Goal: Task Accomplishment & Management: Manage account settings

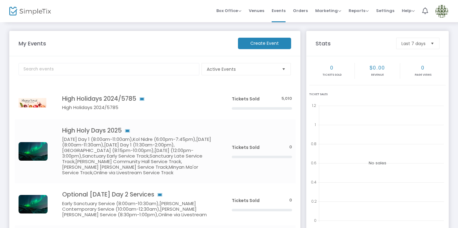
click at [443, 11] on img at bounding box center [441, 11] width 13 height 13
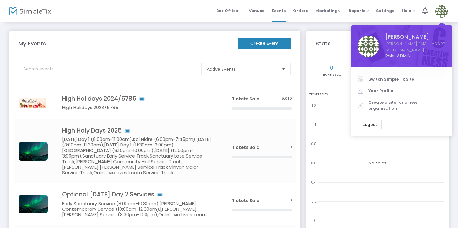
click at [194, 36] on m-panel-header "My Events Create Event" at bounding box center [154, 43] width 291 height 25
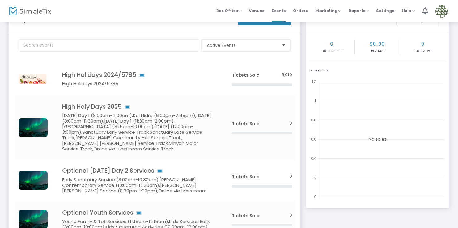
scroll to position [23, 0]
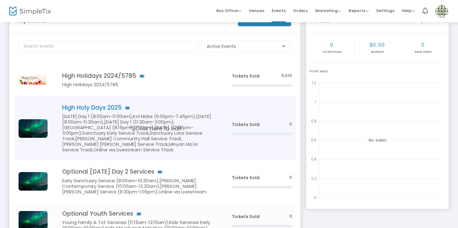
click at [178, 114] on h5 "Rosh Hashanah Day 1 (8:00am-11:00am),Kol Nidre (6:00pm-7:45pm),Yom Kippur (8:00…" at bounding box center [137, 133] width 151 height 39
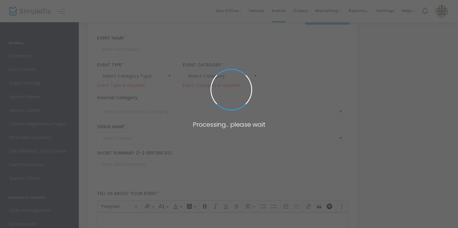
type input "High Holy Days 2025"
type textarea "text"
type input "Buy Tickets"
type input "Temple Emanuel of Newton"
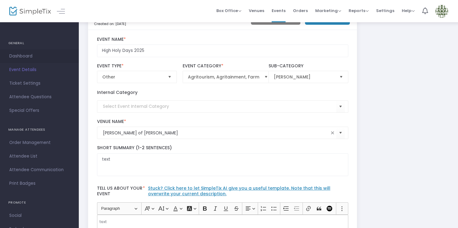
click at [34, 57] on span "Dashboard" at bounding box center [39, 56] width 60 height 8
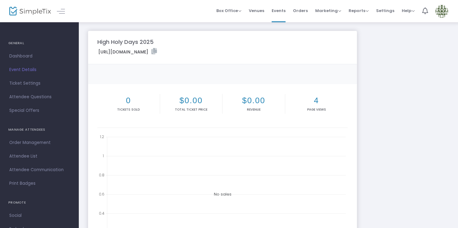
click at [157, 50] on icon at bounding box center [154, 51] width 6 height 6
click at [284, 12] on span "Events" at bounding box center [279, 11] width 14 height 16
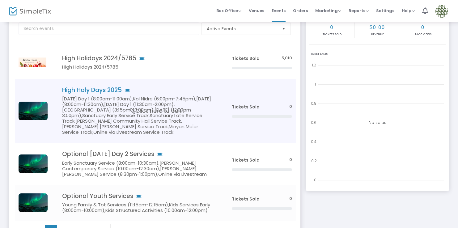
scroll to position [42, 0]
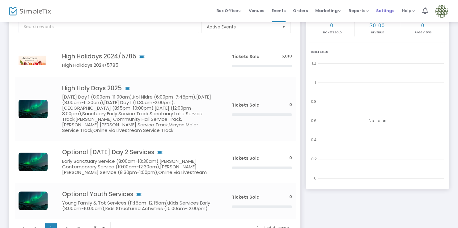
click at [381, 8] on span "Settings" at bounding box center [385, 11] width 18 height 16
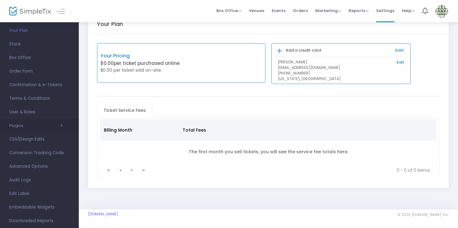
scroll to position [39, 0]
click at [21, 178] on span "Edit Label" at bounding box center [39, 181] width 60 height 8
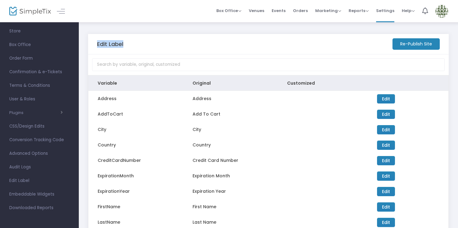
drag, startPoint x: 130, startPoint y: 44, endPoint x: 85, endPoint y: 43, distance: 44.5
click at [85, 43] on div "Edit Label Re-Publish Site Variable Original Customized Address Address Edit Up…" at bounding box center [268, 150] width 379 height 257
drag, startPoint x: 280, startPoint y: 9, endPoint x: 285, endPoint y: 20, distance: 11.9
click at [280, 9] on span "Events" at bounding box center [279, 11] width 14 height 16
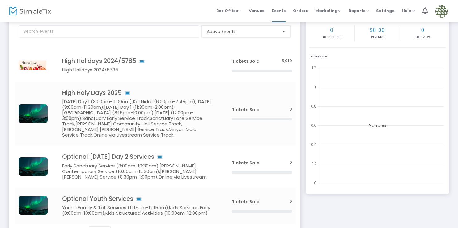
scroll to position [39, 0]
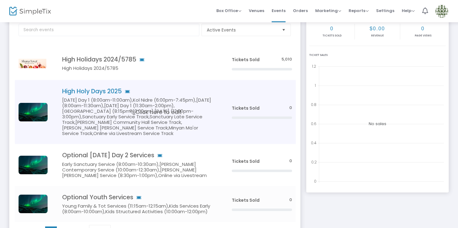
click at [160, 101] on h5 "Rosh Hashanah Day 1 (8:00am-11:00am),Kol Nidre (6:00pm-7:45pm),Yom Kippur (8:00…" at bounding box center [137, 116] width 151 height 39
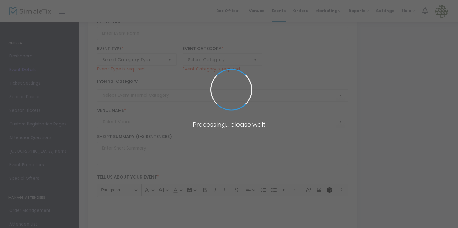
type input "High Holy Days 2025"
type textarea "text"
type input "Buy Tickets"
type input "Temple Emanuel of Newton"
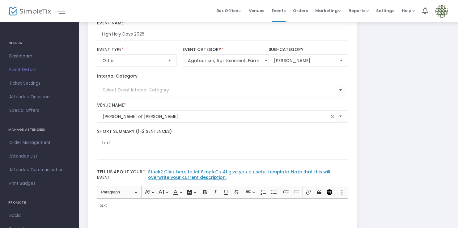
drag, startPoint x: 29, startPoint y: 112, endPoint x: 53, endPoint y: 113, distance: 23.5
click at [29, 112] on span "Special Offers" at bounding box center [39, 111] width 60 height 8
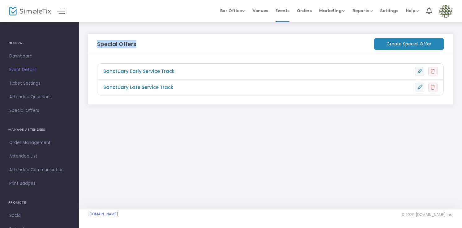
drag, startPoint x: 99, startPoint y: 45, endPoint x: 140, endPoint y: 44, distance: 40.8
click at [140, 44] on div "Special Offers Create Special Offer" at bounding box center [270, 44] width 364 height 20
click at [149, 70] on span "Sanctuary Early Service Track" at bounding box center [138, 71] width 71 height 7
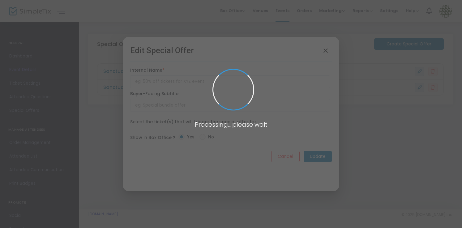
type input "Sanctuary Early Service Track"
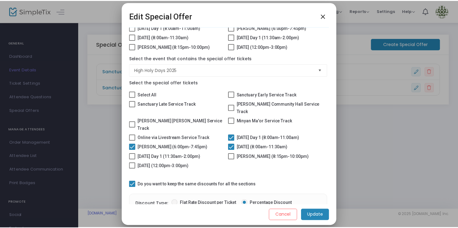
scroll to position [108, 0]
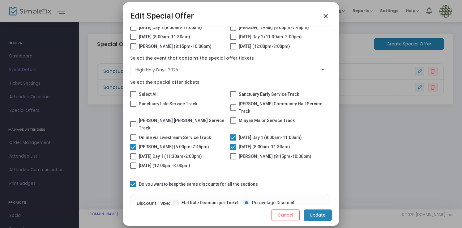
click at [326, 15] on mat-icon "close" at bounding box center [325, 15] width 7 height 7
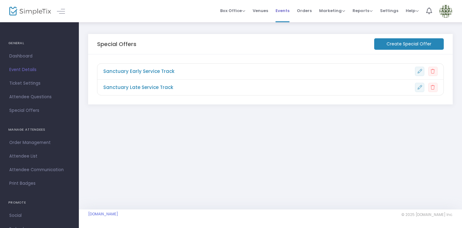
click at [286, 7] on span "Events" at bounding box center [282, 11] width 14 height 16
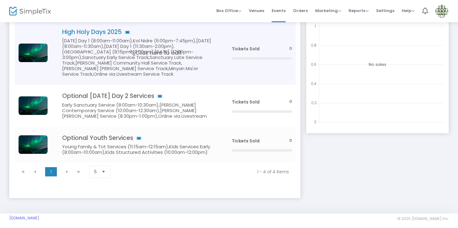
scroll to position [103, 0]
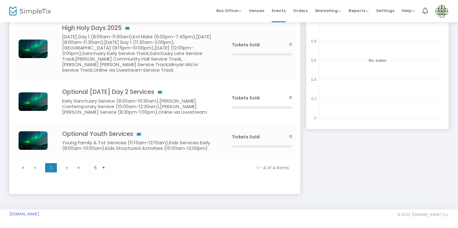
drag, startPoint x: 84, startPoint y: 214, endPoint x: 7, endPoint y: 217, distance: 76.4
click at [7, 217] on m-footer "TempleEmanuelNewton.SimpleTix.com © 2025 SimpleTix.com Inc. About Privacy T&C P…" at bounding box center [229, 219] width 458 height 19
copy link "[DOMAIN_NAME]"
click at [441, 10] on img at bounding box center [441, 11] width 13 height 13
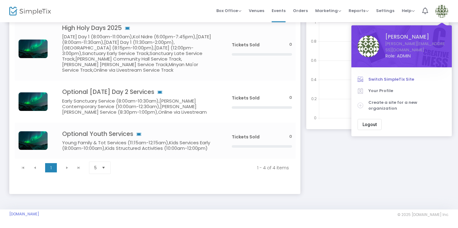
click at [404, 76] on span "Switch SimpleTix Site" at bounding box center [406, 79] width 77 height 6
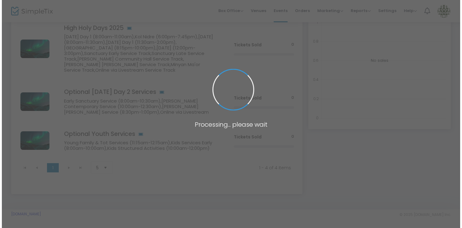
scroll to position [0, 0]
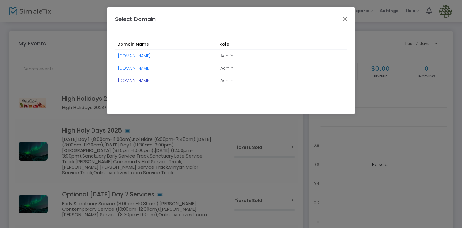
click at [151, 80] on link "[DOMAIN_NAME]" at bounding box center [134, 81] width 32 height 6
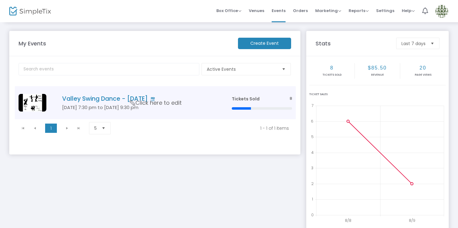
click at [170, 102] on span "Click here to edit" at bounding box center [156, 103] width 52 height 8
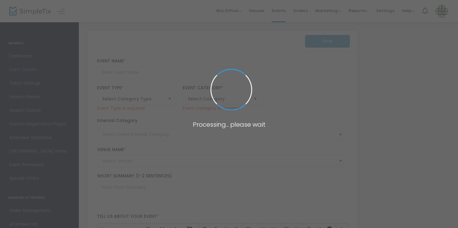
type input "Valley Swing Dance - August 30, 2025"
type textarea "A night of West Coast Swing, Country Two-Step and East Coast Swing dancing in H…"
type input "clark.brule@gmail.com"
type input "Buy Tickets"
type input "Dancing with Karen"
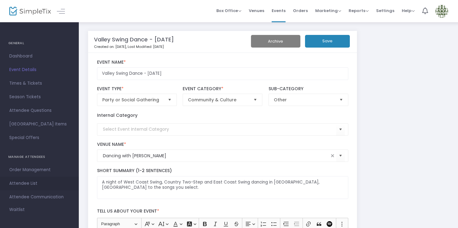
click at [38, 183] on span "Attendee List" at bounding box center [39, 184] width 60 height 8
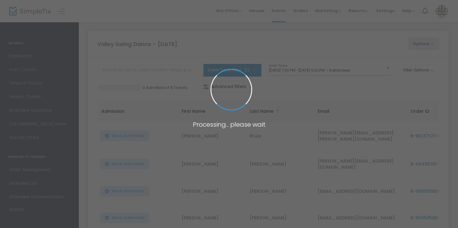
scroll to position [1, 0]
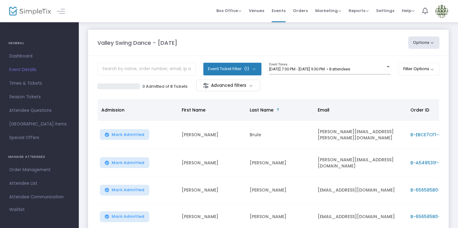
click at [431, 41] on button "Options" at bounding box center [424, 42] width 32 height 12
click at [341, 41] on div "Valley Swing Dance - August 30, 2025" at bounding box center [249, 42] width 311 height 8
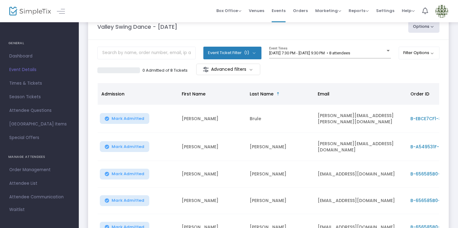
scroll to position [0, 0]
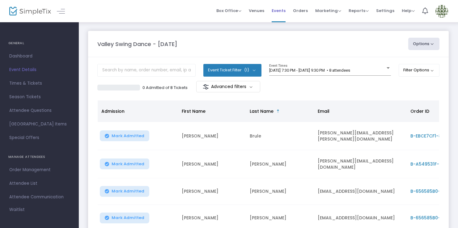
click at [280, 10] on span "Events" at bounding box center [279, 11] width 14 height 16
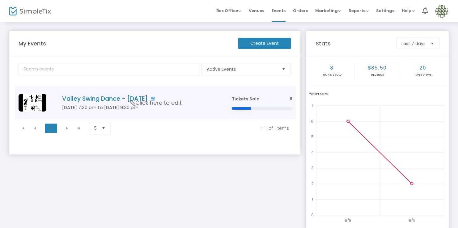
click at [139, 105] on span "Click here to edit" at bounding box center [156, 103] width 52 height 8
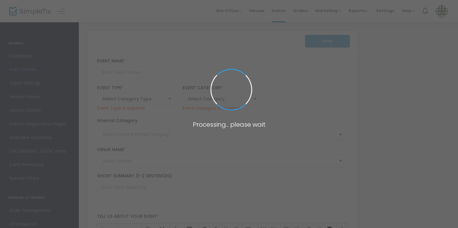
type input "Valley Swing Dance - August 30, 2025"
type textarea "A night of West Coast Swing, Country Two-Step and East Coast Swing dancing in H…"
type input "clark.brule@gmail.com"
type input "Buy Tickets"
type input "Dancing with Karen"
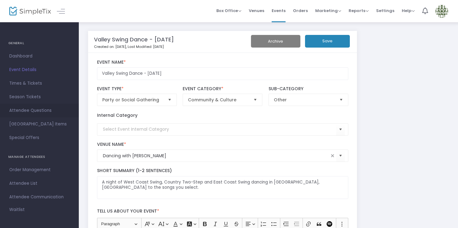
click at [39, 111] on span "Attendee Questions" at bounding box center [39, 111] width 60 height 8
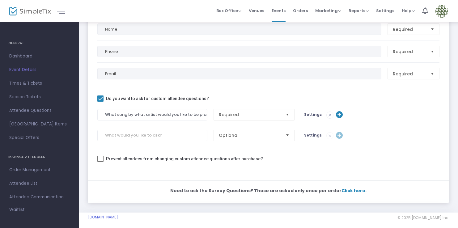
scroll to position [81, 0]
click at [314, 114] on span "Settings" at bounding box center [313, 114] width 18 height 5
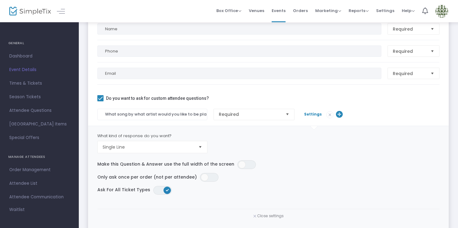
click at [310, 114] on span "Settings" at bounding box center [313, 114] width 18 height 5
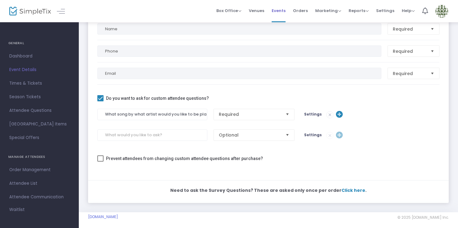
drag, startPoint x: 283, startPoint y: 8, endPoint x: 283, endPoint y: 12, distance: 3.4
click at [283, 8] on span "Events" at bounding box center [279, 11] width 14 height 16
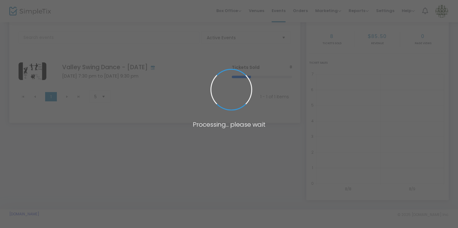
scroll to position [33, 0]
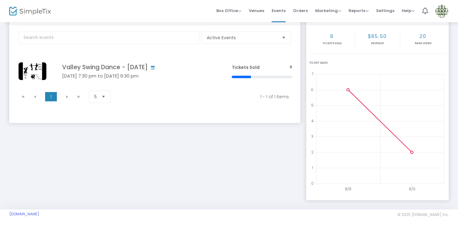
click at [442, 10] on img at bounding box center [441, 11] width 13 height 13
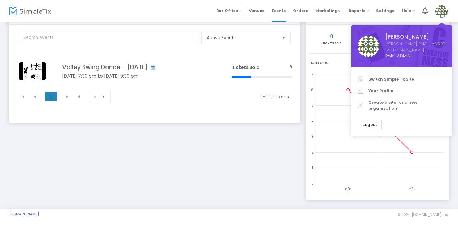
click at [401, 76] on span "Switch SimpleTix Site" at bounding box center [406, 79] width 77 height 6
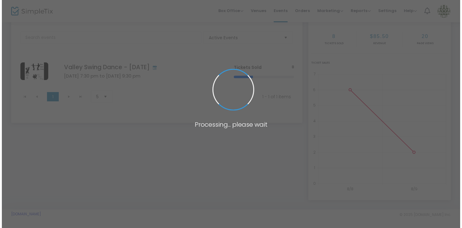
scroll to position [0, 0]
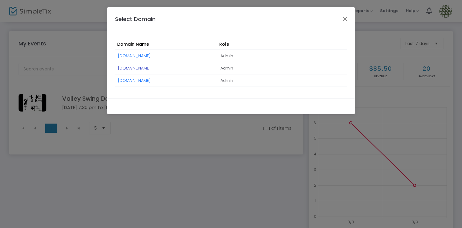
click at [150, 69] on link "[DOMAIN_NAME]" at bounding box center [134, 68] width 32 height 6
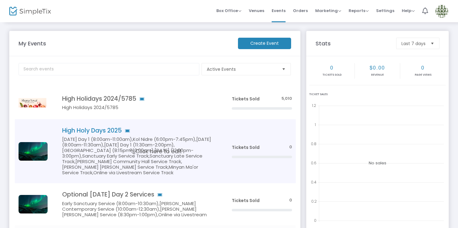
click at [163, 150] on span "Click here to edit" at bounding box center [156, 151] width 52 height 8
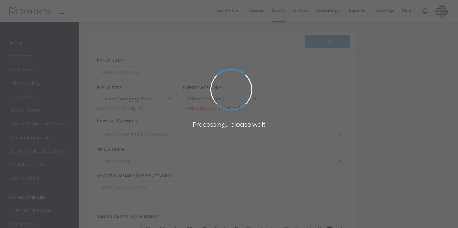
type input "High Holy Days 2025"
type textarea "text"
type input "Buy Tickets"
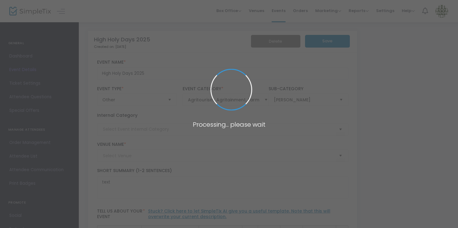
type input "Temple Emanuel of Newton"
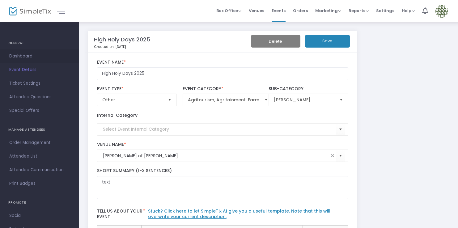
click at [33, 55] on span "Dashboard" at bounding box center [39, 56] width 60 height 8
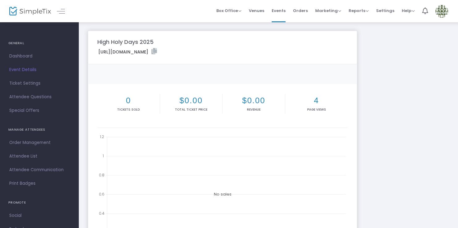
drag, startPoint x: 100, startPoint y: 53, endPoint x: 245, endPoint y: 55, distance: 145.3
click at [245, 55] on div "https://www.simpletix.com/e/high-holy-days-2025-tickets-230369" at bounding box center [222, 52] width 257 height 9
click at [248, 55] on div "https://www.simpletix.com/e/high-holy-days-2025-tickets-230369" at bounding box center [222, 52] width 257 height 9
drag, startPoint x: 244, startPoint y: 50, endPoint x: 195, endPoint y: 54, distance: 49.6
click at [120, 49] on label "https://www.simpletix.com/e/high-holy-days-2025-tickets-230369" at bounding box center [127, 51] width 59 height 7
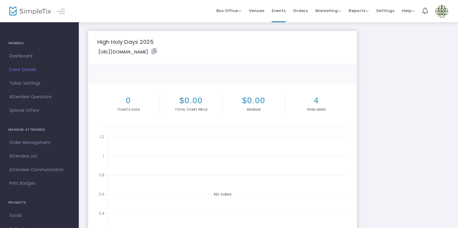
drag, startPoint x: 293, startPoint y: 57, endPoint x: 281, endPoint y: 55, distance: 12.7
click at [291, 56] on div "https://www.simpletix.com/e/high-holy-days-2025-tickets-230369" at bounding box center [222, 52] width 257 height 9
click at [157, 51] on icon at bounding box center [154, 51] width 6 height 6
drag, startPoint x: 31, startPoint y: 65, endPoint x: 44, endPoint y: 77, distance: 17.5
click at [31, 66] on link "Event Details" at bounding box center [39, 70] width 79 height 14
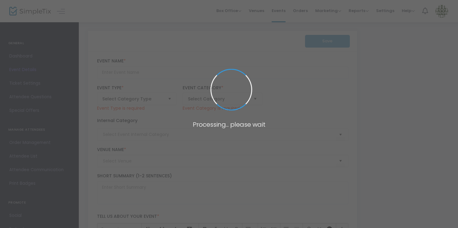
type input "High Holy Days 2025"
type textarea "text"
type input "Buy Tickets"
type input "Temple Emanuel of Newton"
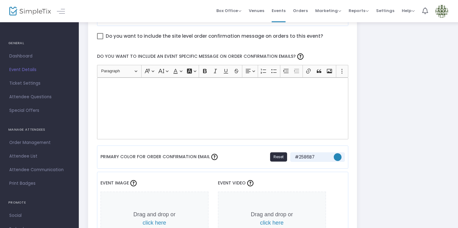
scroll to position [383, 0]
click at [137, 99] on div "Rich Text Editor, main" at bounding box center [222, 108] width 251 height 62
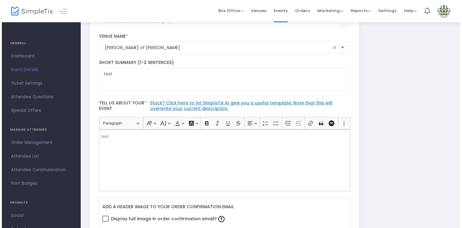
scroll to position [0, 0]
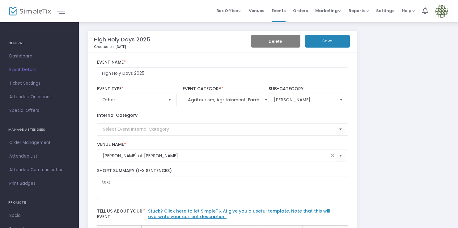
click at [446, 11] on img at bounding box center [441, 11] width 13 height 13
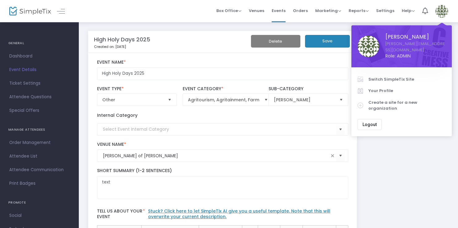
click at [409, 76] on span "Switch SimpleTix Site" at bounding box center [406, 79] width 77 height 6
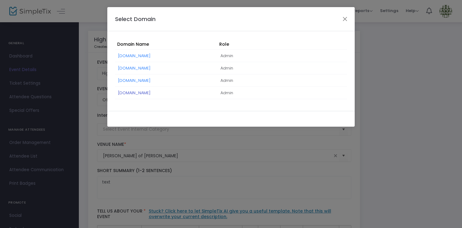
click at [144, 92] on link "whctemple.SimpleTix.com" at bounding box center [134, 93] width 32 height 6
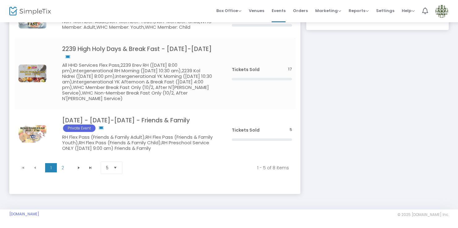
scroll to position [215, 0]
click at [62, 169] on span "2" at bounding box center [63, 167] width 12 height 9
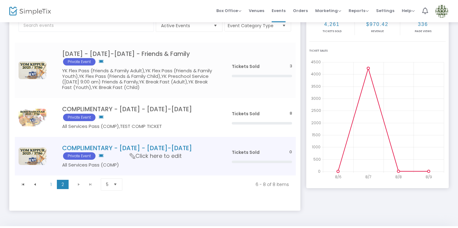
scroll to position [60, 0]
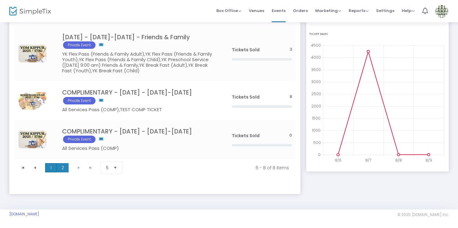
click at [50, 171] on span "1" at bounding box center [51, 167] width 12 height 9
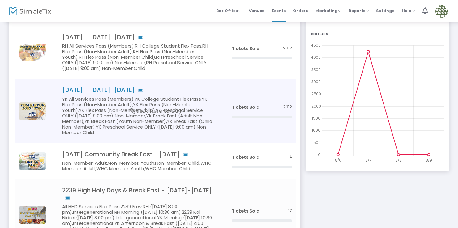
click at [189, 105] on h5 "YK All Services Pass (Members),YK College Student Flex Pass,YK Flex Pass (Non-M…" at bounding box center [137, 115] width 151 height 39
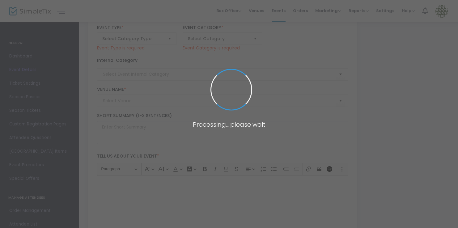
type input "[DATE] - [DATE]-[DATE]"
type textarea "For Non-WHC Members"
type input "Buy Tickets"
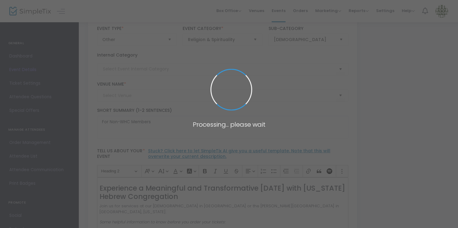
type input "High Holy Days"
type input "WHC Temple ([STREET_ADDRESS][US_STATE]) & [PERSON_NAME] Suburban Center-[GEOGRA…"
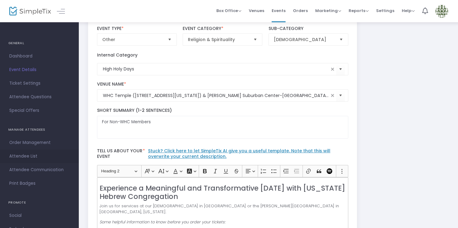
click at [27, 157] on span "Attendee List" at bounding box center [39, 156] width 60 height 8
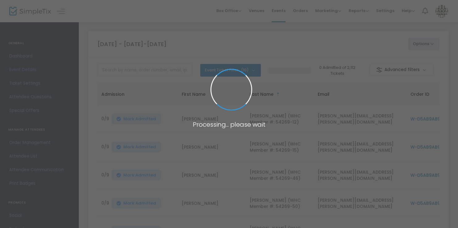
click at [433, 48] on span at bounding box center [229, 114] width 458 height 228
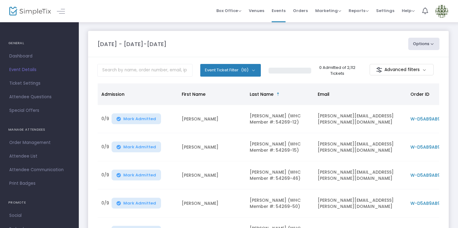
click at [434, 48] on button "Options" at bounding box center [424, 44] width 32 height 12
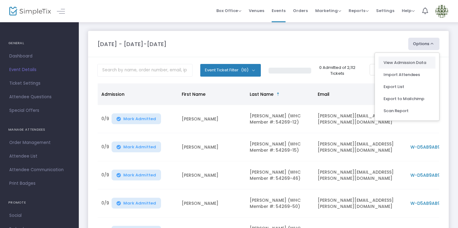
click at [426, 63] on link "View Admission Data" at bounding box center [407, 63] width 47 height 6
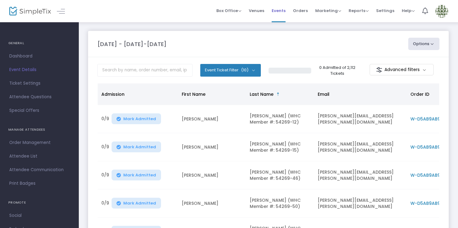
click at [280, 9] on span "Events" at bounding box center [279, 11] width 14 height 16
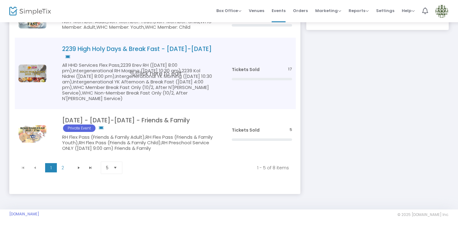
scroll to position [215, 0]
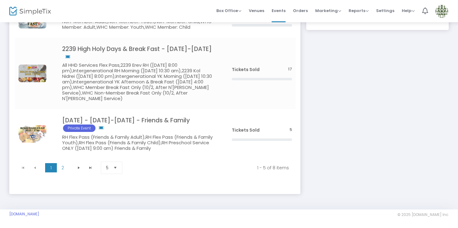
drag, startPoint x: 302, startPoint y: 10, endPoint x: 302, endPoint y: 18, distance: 8.4
click at [302, 10] on span "Orders" at bounding box center [300, 11] width 15 height 16
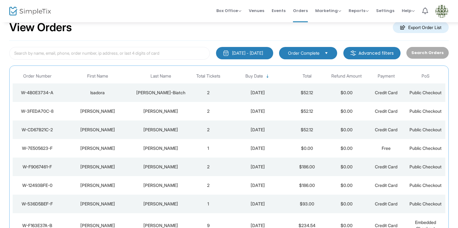
scroll to position [42, 0]
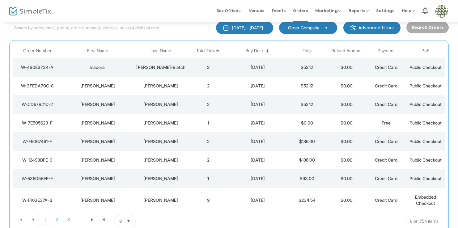
click at [207, 138] on td "2" at bounding box center [209, 141] width 40 height 19
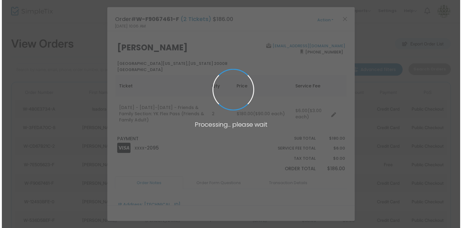
scroll to position [0, 0]
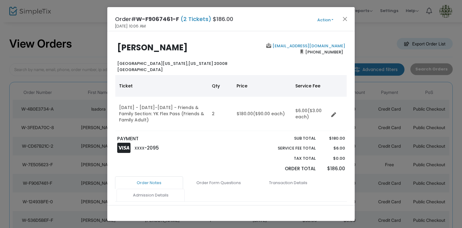
drag, startPoint x: 154, startPoint y: 198, endPoint x: 162, endPoint y: 197, distance: 7.7
click at [155, 198] on link "Admission Details" at bounding box center [151, 195] width 68 height 13
click at [343, 17] on button "Close" at bounding box center [345, 19] width 8 height 8
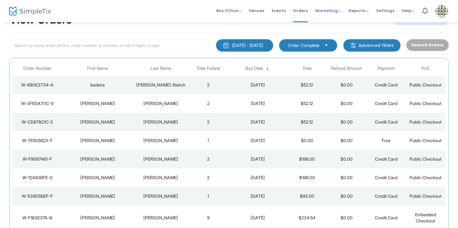
scroll to position [26, 0]
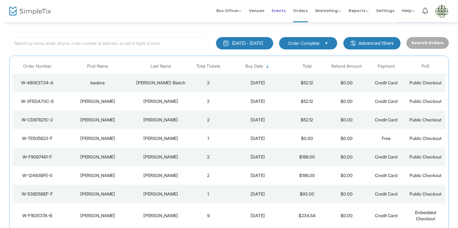
click at [282, 7] on span "Events" at bounding box center [279, 11] width 14 height 16
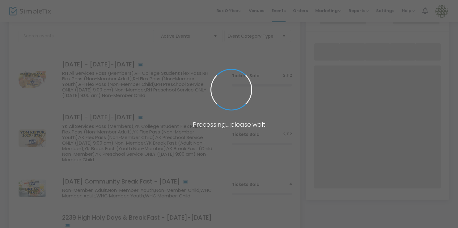
scroll to position [121, 0]
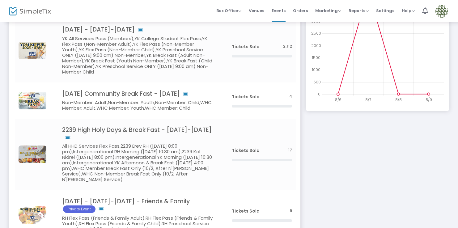
click at [442, 11] on img at bounding box center [441, 11] width 13 height 13
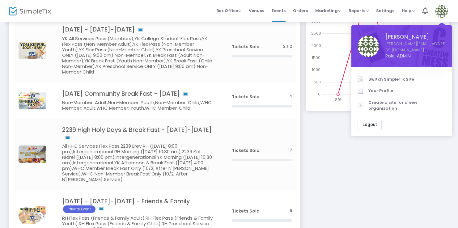
drag, startPoint x: 397, startPoint y: 74, endPoint x: 391, endPoint y: 79, distance: 8.4
click at [397, 76] on span "Switch SimpleTix Site" at bounding box center [406, 79] width 77 height 6
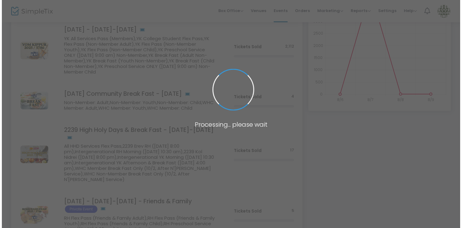
scroll to position [0, 0]
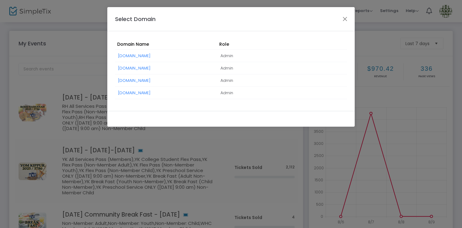
drag, startPoint x: 149, startPoint y: 55, endPoint x: 159, endPoint y: 63, distance: 12.9
click at [149, 55] on link "[DOMAIN_NAME]" at bounding box center [134, 56] width 32 height 6
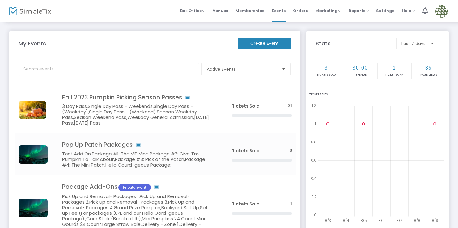
click at [198, 113] on h5 "3 Day Pass,Single Day Pass - Weekends,Single Day Pass - (Weekday),Single Day Pa…" at bounding box center [137, 115] width 151 height 22
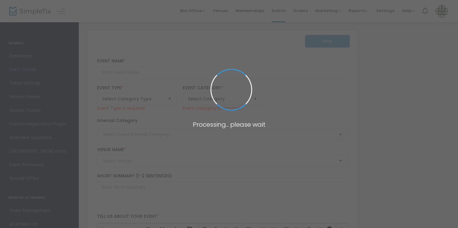
type code "4XFL7TLPTFPGGZRMHVIKKU7T"
type input "YT7RFNYNE2ONJMQM65T3EWFJ"
type input "Fall 2023 Pumpkin Picking Season Passes"
type textarea "Flex Pass/Season Pass Example"
checkbox input "true"
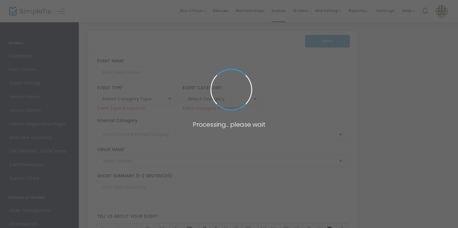
type input "Buy Tickets"
type input "Geffen Playhouse"
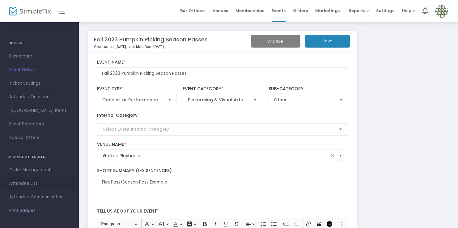
click at [36, 180] on span "Attendee List" at bounding box center [39, 184] width 60 height 8
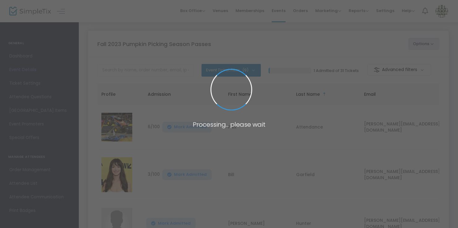
click at [429, 44] on button "Options" at bounding box center [424, 44] width 32 height 12
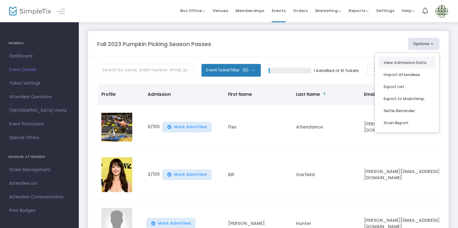
click at [423, 63] on link "View Admission Data" at bounding box center [407, 63] width 47 height 6
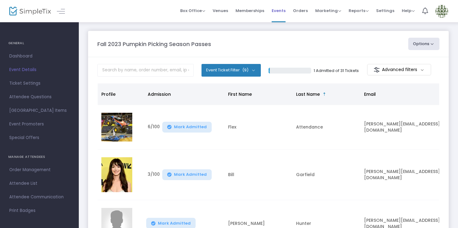
click at [285, 9] on span "Events" at bounding box center [279, 11] width 14 height 16
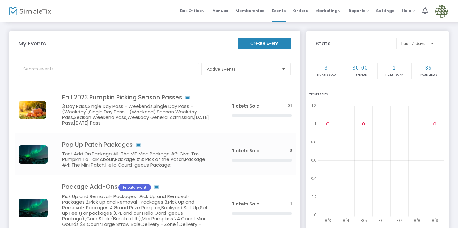
drag, startPoint x: 221, startPoint y: 104, endPoint x: 225, endPoint y: 105, distance: 4.2
click at [221, 104] on div "3 Day Pass,Single Day Pass - Weekends,Single Day Pass - (Weekday),Single Day Pa…" at bounding box center [137, 115] width 173 height 22
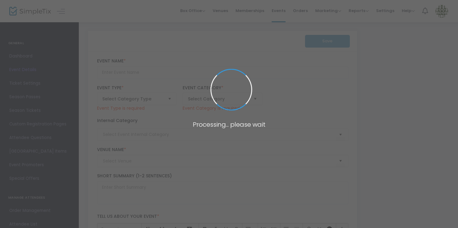
type code "4XFL7TLPTFPGGZRMHVIKKU7T"
type input "YT7RFNYNE2ONJMQM65T3EWFJ"
type input "Fall 2023 Pumpkin Picking Season Passes"
type textarea "Flex Pass/Season Pass Example"
checkbox input "true"
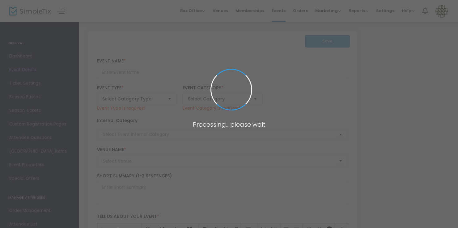
type input "Buy Tickets"
type input "Geffen Playhouse"
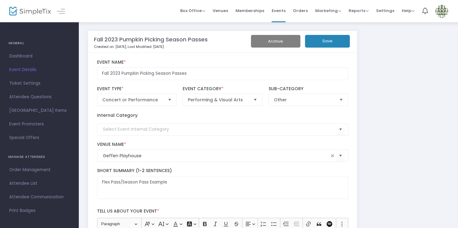
drag, startPoint x: 53, startPoint y: 185, endPoint x: 63, endPoint y: 185, distance: 9.3
click at [53, 185] on span "Attendee List" at bounding box center [39, 184] width 60 height 8
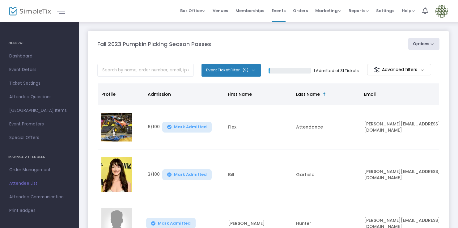
click at [424, 46] on button "Options" at bounding box center [424, 44] width 32 height 12
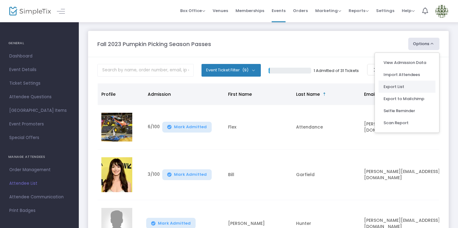
click at [399, 87] on li "Export List" at bounding box center [407, 87] width 57 height 12
radio input "false"
radio input "true"
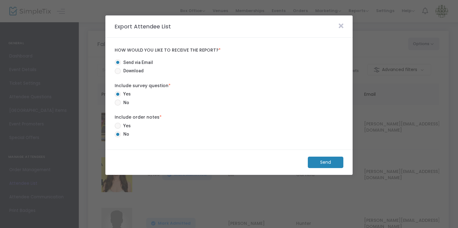
click at [326, 163] on m-button "Send" at bounding box center [326, 162] width 36 height 11
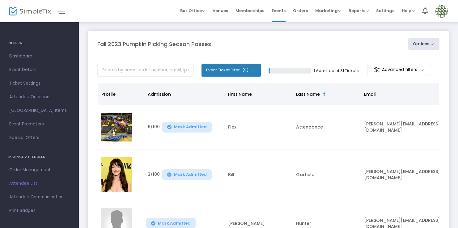
click at [432, 45] on button "Options" at bounding box center [424, 44] width 32 height 12
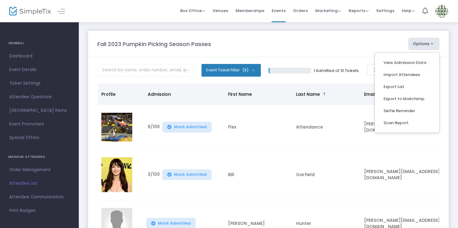
drag, startPoint x: 442, startPoint y: 9, endPoint x: 442, endPoint y: 13, distance: 3.7
click at [442, 9] on img at bounding box center [441, 11] width 13 height 13
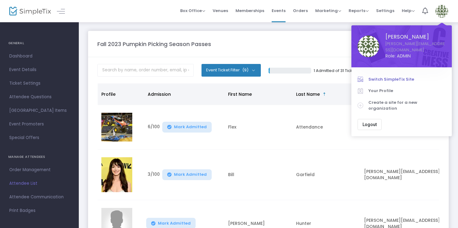
click at [382, 76] on span "Switch SimpleTix Site" at bounding box center [406, 79] width 77 height 6
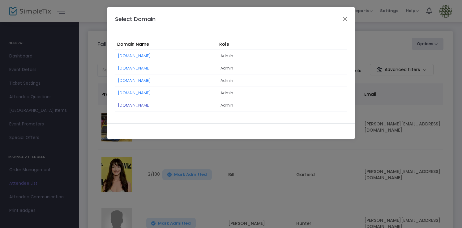
click at [151, 105] on link "FLRMuseum.SimpleTix.ca" at bounding box center [134, 105] width 32 height 6
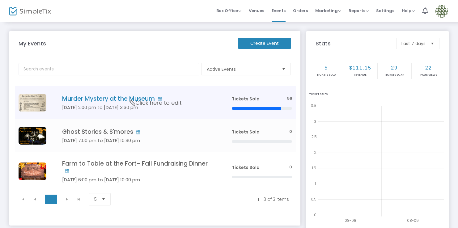
scroll to position [33, 0]
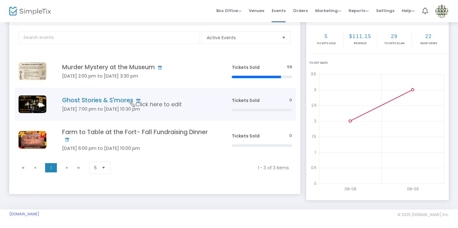
click at [187, 104] on td "Ghost Stories & S'mores [DATE] 7:00 pm to [DATE] 10:30 pm Click here to edit" at bounding box center [137, 104] width 180 height 33
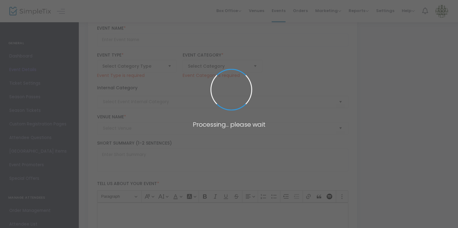
type input "Ghost Stories & S'mores"
type textarea "As the sun sets, the spirits rise…Gather ‘round the fire for a night of hauntin…"
type input "Buy Tickets"
type input "[GEOGRAPHIC_DATA]"
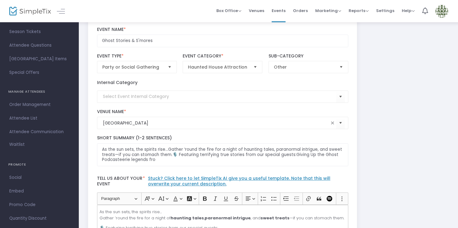
scroll to position [76, 0]
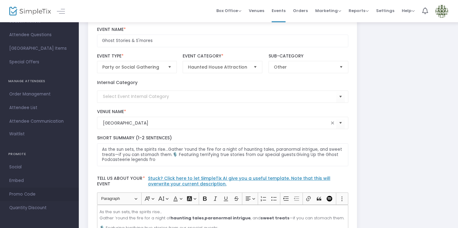
click at [33, 194] on span "Promo Code" at bounding box center [39, 194] width 60 height 8
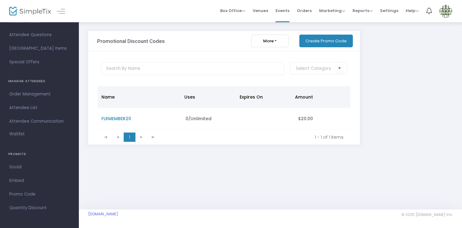
click at [320, 42] on button "Create Promo Code" at bounding box center [325, 41] width 53 height 13
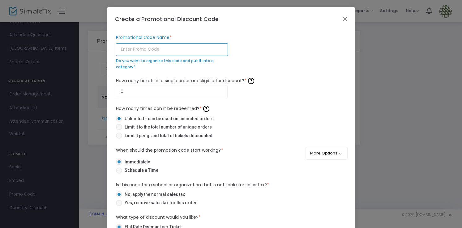
click at [221, 49] on input "text" at bounding box center [172, 49] width 112 height 13
type input "t"
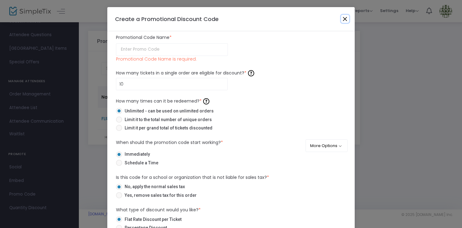
click at [345, 16] on button "Close" at bounding box center [345, 19] width 8 height 8
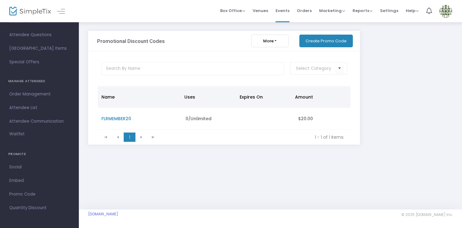
click at [446, 8] on img at bounding box center [445, 11] width 13 height 13
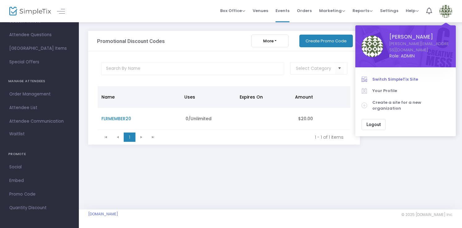
click at [405, 76] on span "Switch SimpleTix Site" at bounding box center [410, 79] width 77 height 6
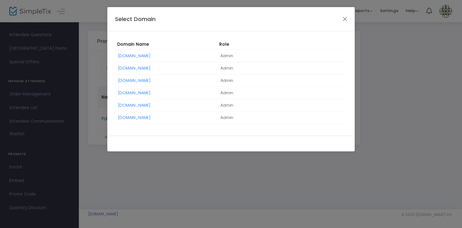
drag, startPoint x: 171, startPoint y: 118, endPoint x: 188, endPoint y: 116, distance: 17.5
click at [151, 118] on link "themenagerieodditiesmarket.simpletix.com" at bounding box center [134, 118] width 32 height 6
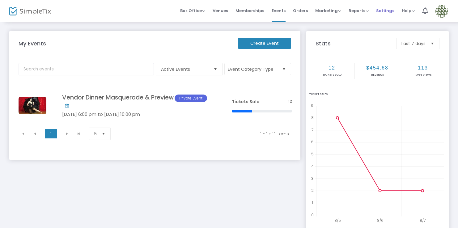
click at [386, 10] on span "Settings" at bounding box center [385, 11] width 18 height 16
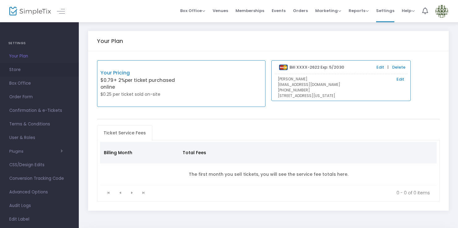
click at [22, 68] on span "Store" at bounding box center [39, 70] width 60 height 8
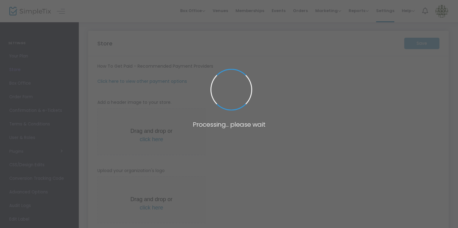
type input "https://themenagerieodditiesmarket"
radio input "false"
radio input "true"
type input "The Menagerie Oddities Market LLC"
type input "+1 510-365-6024"
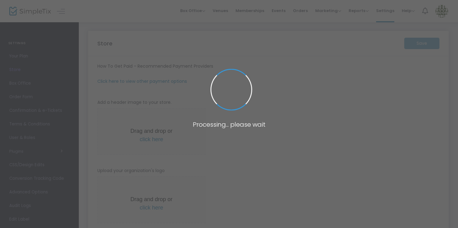
type input "info@themenagerieodditiesmarket.com"
type input "www.facebook.com/themenageriealameda/"
type input "themenagerieodditiesmarket"
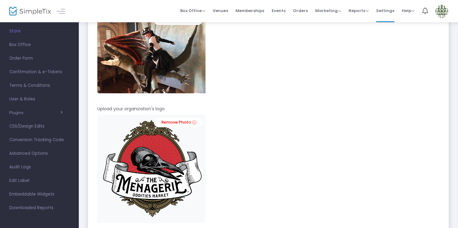
scroll to position [210, 0]
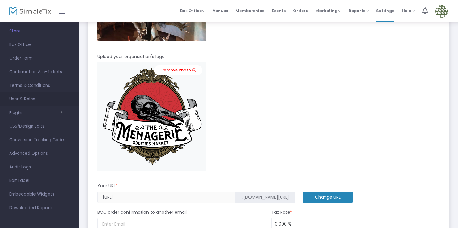
click at [37, 96] on span "User & Roles" at bounding box center [39, 99] width 60 height 8
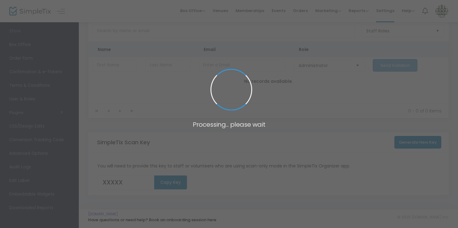
scroll to position [33, 0]
type input "TW507"
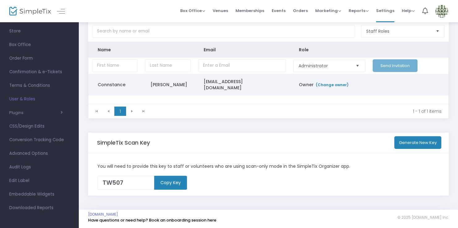
scroll to position [0, 0]
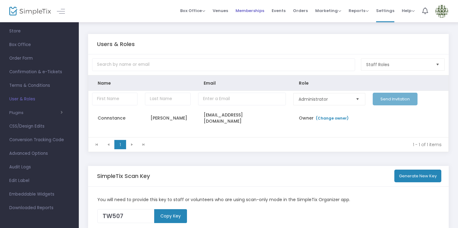
click at [261, 10] on span "Memberships" at bounding box center [250, 11] width 29 height 16
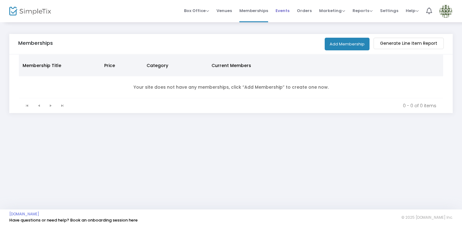
click at [287, 10] on span "Events" at bounding box center [282, 11] width 14 height 16
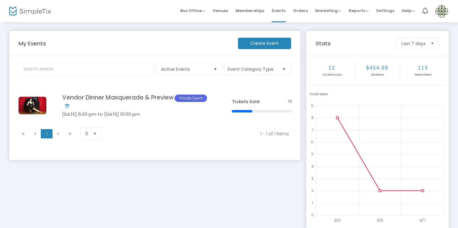
click at [214, 70] on span "Select" at bounding box center [215, 69] width 10 height 10
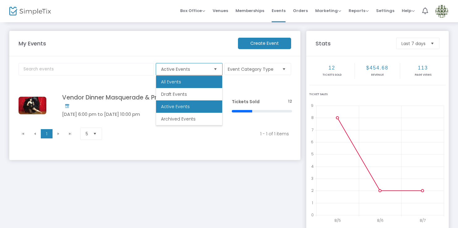
click at [211, 80] on li "All Events" at bounding box center [189, 82] width 66 height 12
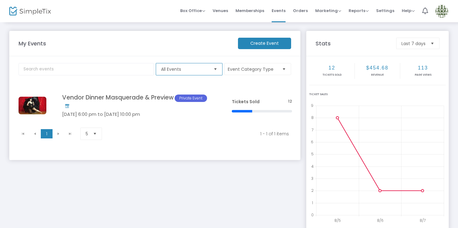
scroll to position [33, 0]
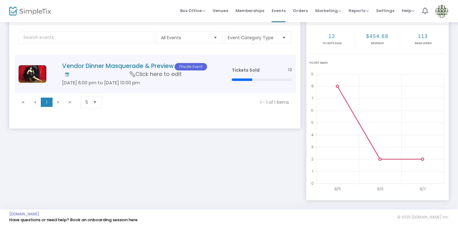
click at [180, 73] on span "Click here to edit" at bounding box center [156, 74] width 52 height 8
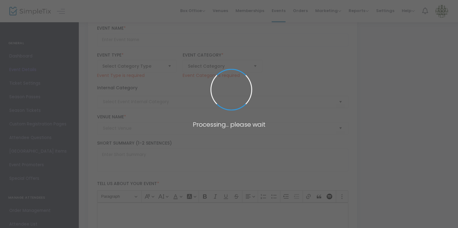
type code "3BVFLFWVGTVCVNQECEM5YEZK"
type input "N6LODR732656OWZUZKN4CSHH"
type input "Vendor Dinner Masquerade & Preview"
type textarea "We have a special dinner/dance planned for Friday evening. Please join us if po…"
type input "themenageriealameda@gmail.com"
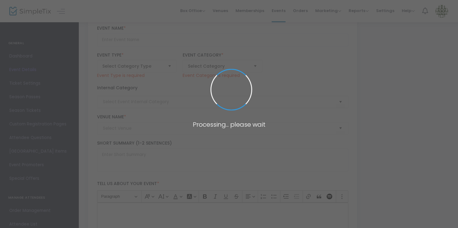
type input "Buy Tickets"
type input "VENDORS ONLY"
type input "Madonna Inn Secret Garden"
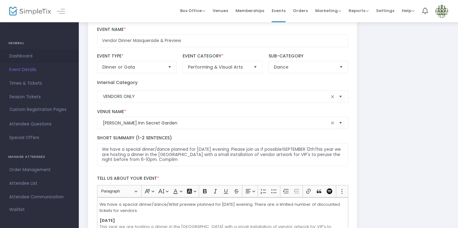
click at [29, 54] on span "Dashboard" at bounding box center [39, 56] width 60 height 8
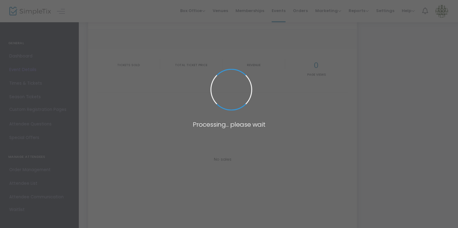
type input "https://www.simpletix.com/e/vendor-dinner-masquerade-preview-tickets-229915"
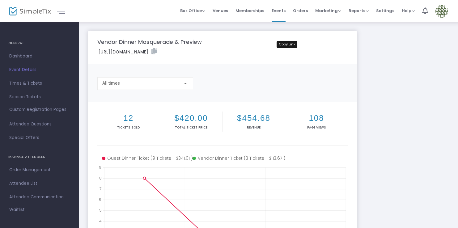
click at [157, 51] on icon at bounding box center [154, 51] width 6 height 6
click at [282, 8] on span "Events" at bounding box center [279, 11] width 14 height 16
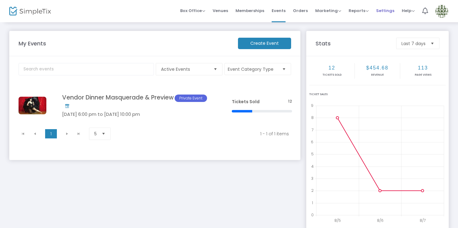
click at [387, 12] on span "Settings" at bounding box center [385, 11] width 18 height 16
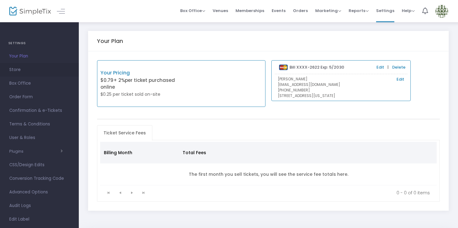
click at [32, 68] on span "Store" at bounding box center [39, 70] width 60 height 8
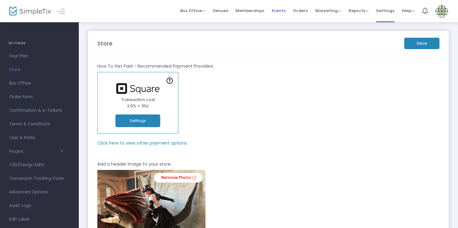
click at [277, 9] on span "Events" at bounding box center [279, 11] width 14 height 16
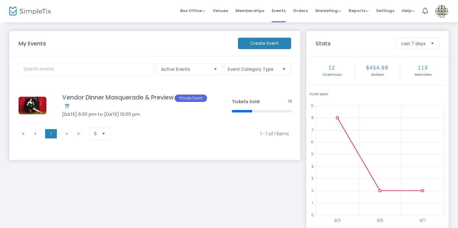
click at [441, 11] on img at bounding box center [441, 11] width 13 height 13
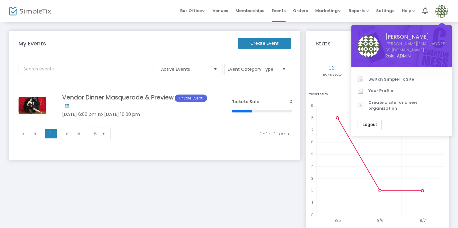
drag, startPoint x: 401, startPoint y: 74, endPoint x: 391, endPoint y: 79, distance: 10.9
click at [401, 76] on span "Switch SimpleTix Site" at bounding box center [406, 79] width 77 height 6
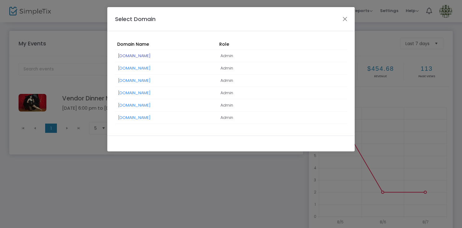
click at [136, 56] on link "[DOMAIN_NAME]" at bounding box center [134, 56] width 32 height 6
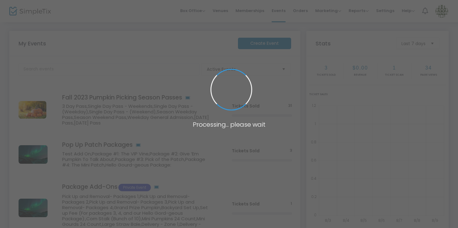
scroll to position [148, 0]
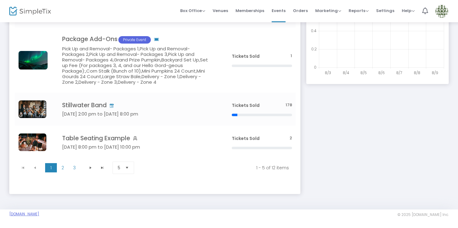
click at [38, 216] on link "[DOMAIN_NAME]" at bounding box center [24, 214] width 30 height 5
click at [37, 214] on link "[DOMAIN_NAME]" at bounding box center [24, 214] width 30 height 5
click at [64, 169] on span "2" at bounding box center [63, 167] width 12 height 9
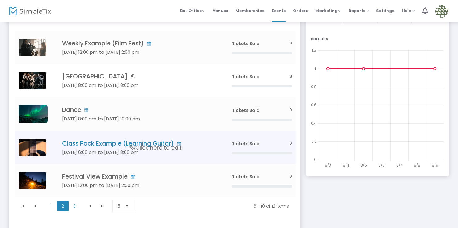
scroll to position [94, 0]
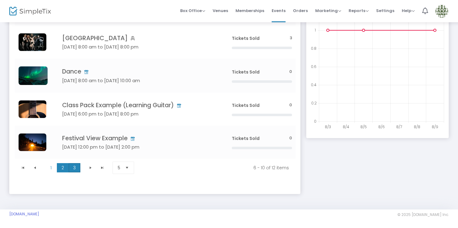
click at [74, 167] on span "3" at bounding box center [75, 167] width 12 height 9
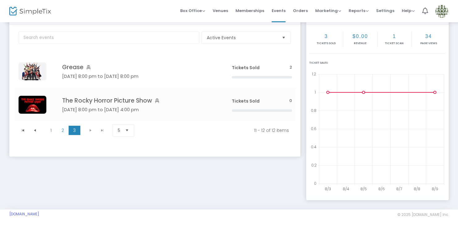
scroll to position [0, 0]
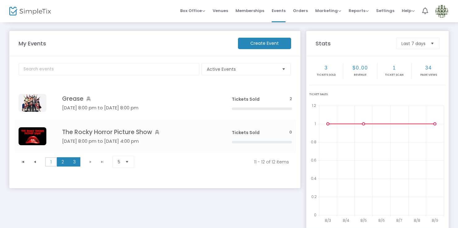
drag, startPoint x: 55, startPoint y: 161, endPoint x: 60, endPoint y: 159, distance: 5.8
click at [55, 161] on span "1" at bounding box center [51, 161] width 12 height 9
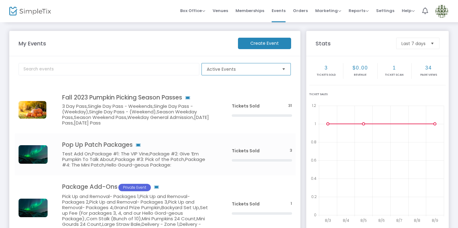
click at [249, 69] on span "Active Events" at bounding box center [242, 69] width 70 height 6
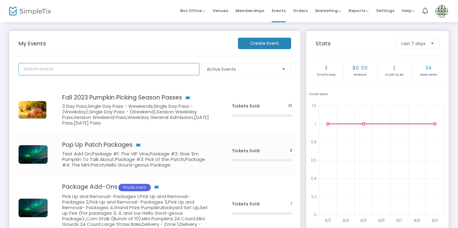
click at [101, 74] on input "text" at bounding box center [109, 69] width 181 height 12
type input "dance"
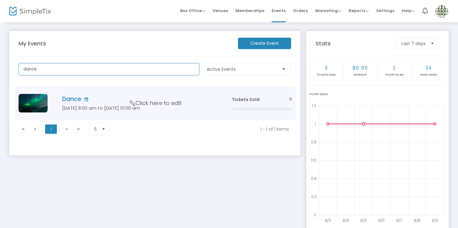
scroll to position [3, 0]
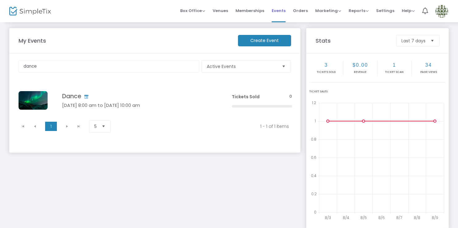
click at [283, 10] on span "Events" at bounding box center [279, 11] width 14 height 16
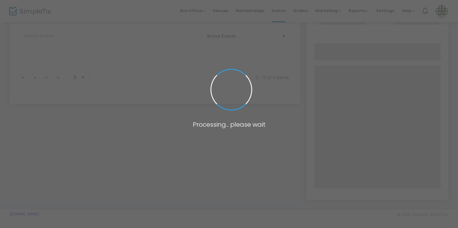
scroll to position [97, 0]
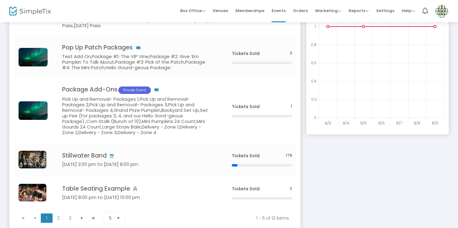
click at [443, 11] on img at bounding box center [441, 11] width 13 height 13
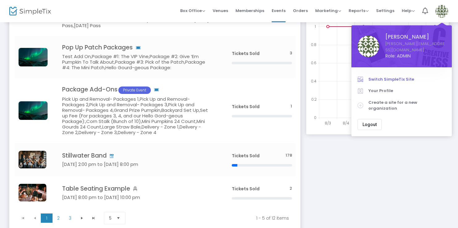
click at [385, 76] on span "Switch SimpleTix Site" at bounding box center [406, 79] width 77 height 6
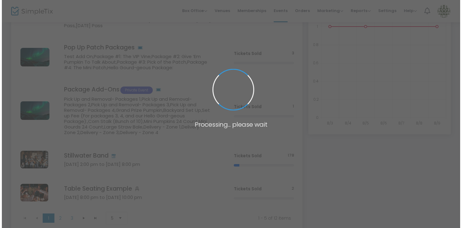
scroll to position [0, 0]
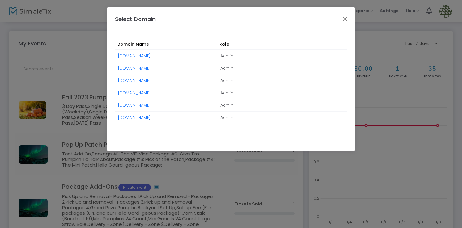
drag, startPoint x: 170, startPoint y: 116, endPoint x: 195, endPoint y: 114, distance: 25.1
click at [151, 116] on link "[DOMAIN_NAME]" at bounding box center [134, 118] width 32 height 6
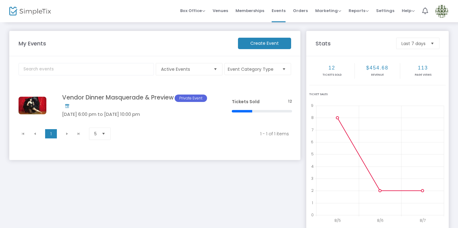
click at [443, 10] on img at bounding box center [441, 11] width 13 height 13
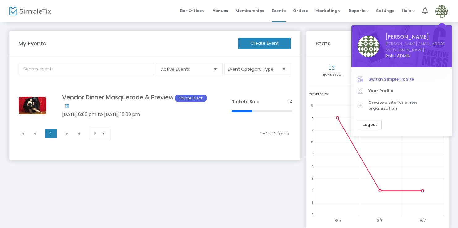
click at [392, 76] on span "Switch SimpleTix Site" at bounding box center [406, 79] width 77 height 6
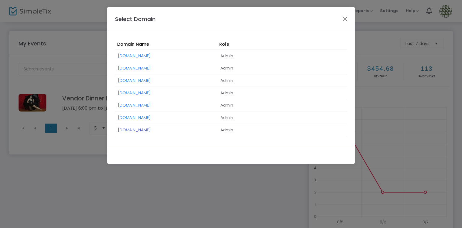
click at [147, 131] on link "[DOMAIN_NAME]" at bounding box center [134, 130] width 32 height 6
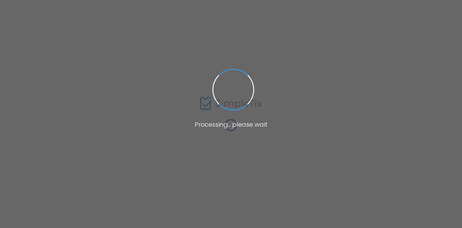
type input "[EMAIL_ADDRESS][DOMAIN_NAME]"
type input "Print and bring this ticket with you."
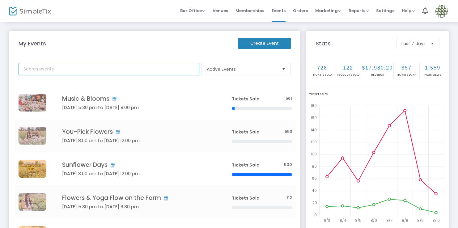
click at [124, 69] on input "text" at bounding box center [109, 69] width 181 height 12
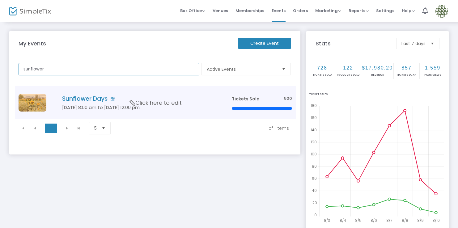
type input "sunflower"
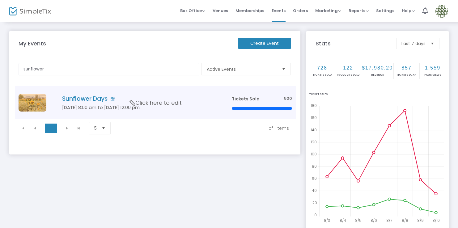
click at [83, 105] on h5 "[DATE] 8:00 am to [DATE] 12:00 pm" at bounding box center [137, 108] width 151 height 6
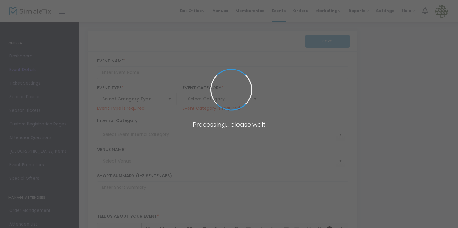
type input "Sunflower Days"
type textarea "Sunflower Days at [GEOGRAPHIC_DATA] [DATE] & 30 | 8:00 AM – 12:00 PM [US_STATE]…"
checkbox input "true"
type input "5.130 %"
type input "Buy Tickets"
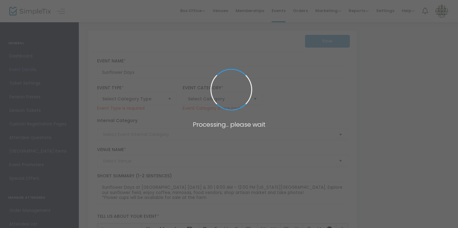
type input "Gather Mountain Blooms"
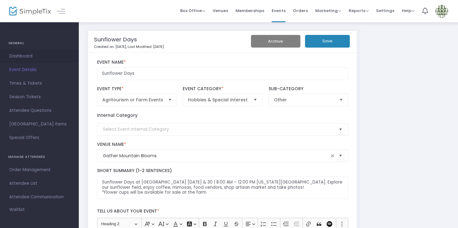
click at [27, 54] on span "Dashboard" at bounding box center [39, 56] width 60 height 8
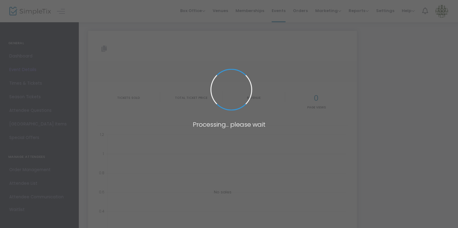
type input "[URL][DOMAIN_NAME]"
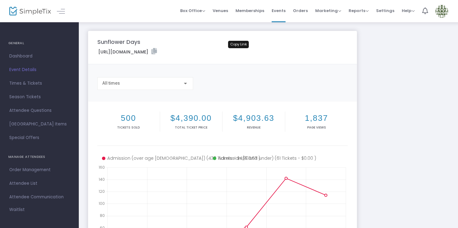
click at [157, 52] on icon at bounding box center [154, 51] width 6 height 6
click at [39, 83] on span "Times & Tickets" at bounding box center [39, 83] width 60 height 8
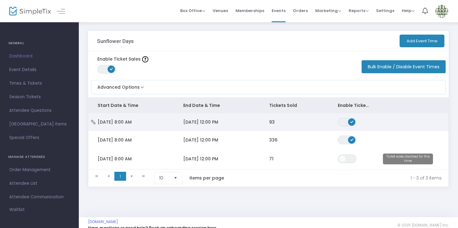
click at [235, 125] on td "[DATE] 12:00 PM" at bounding box center [217, 122] width 86 height 18
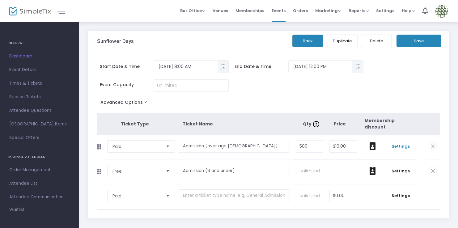
click at [400, 148] on span "Settings" at bounding box center [400, 146] width 25 height 6
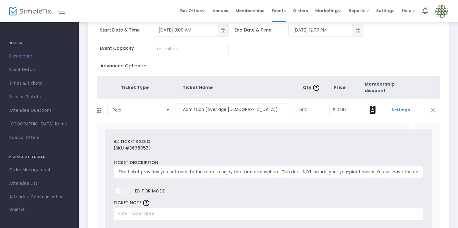
scroll to position [39, 0]
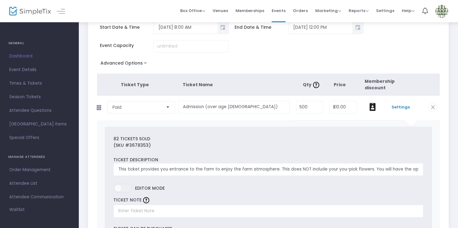
click at [443, 14] on img at bounding box center [441, 11] width 13 height 13
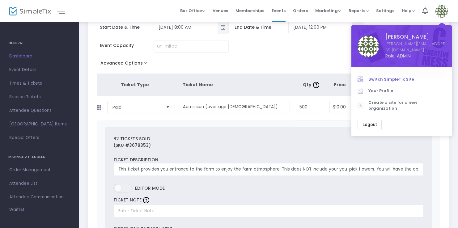
click at [401, 76] on span "Switch SimpleTix Site" at bounding box center [406, 79] width 77 height 6
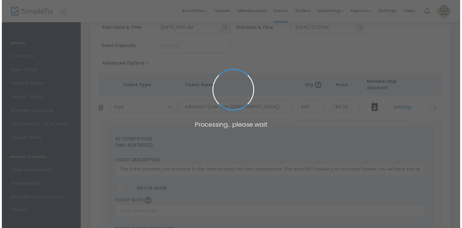
scroll to position [0, 0]
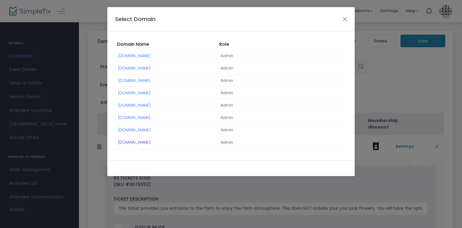
click at [134, 143] on link "[DOMAIN_NAME]" at bounding box center [134, 142] width 32 height 6
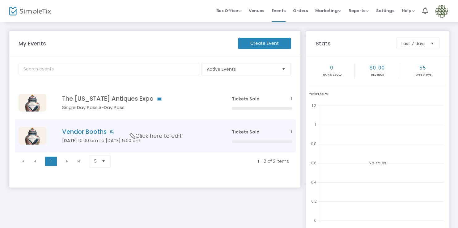
click at [142, 142] on h5 "[DATE] 10:00 am to [DATE] 5:00 am" at bounding box center [137, 141] width 151 height 6
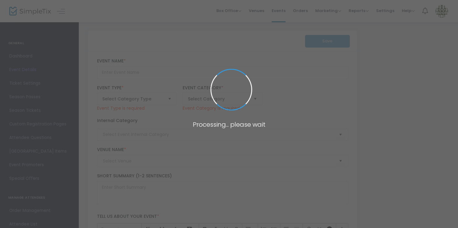
type input "Vendor Booths"
type textarea "Be part of [US_STATE]’s premier, inaugural, winter antiques and artisan event! …"
checkbox input "true"
type input "Buy Tickets"
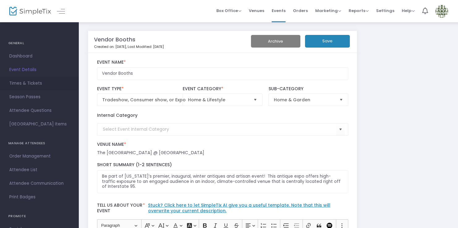
click at [47, 79] on span "Times & Tickets" at bounding box center [39, 83] width 60 height 8
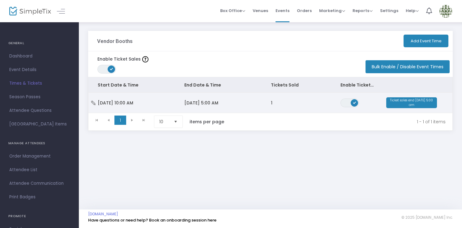
click at [133, 104] on span "[DATE] 10:00 AM" at bounding box center [116, 103] width 36 height 6
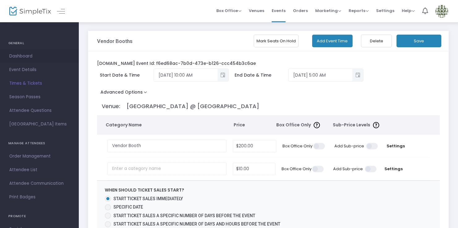
click at [34, 54] on span "Dashboard" at bounding box center [39, 56] width 60 height 8
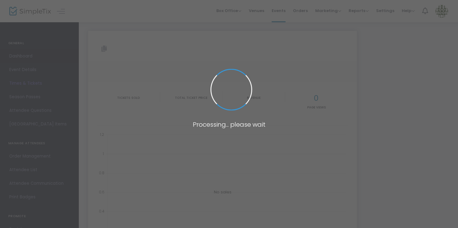
type input "[URL][DOMAIN_NAME]"
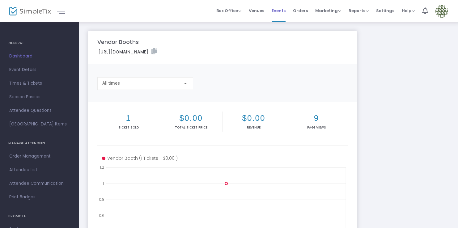
click at [285, 11] on span "Events" at bounding box center [279, 11] width 14 height 16
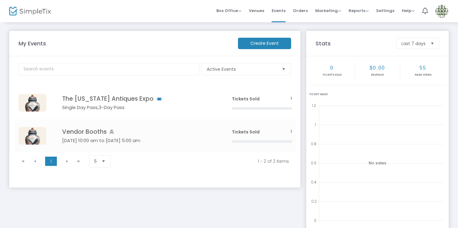
click at [442, 13] on img at bounding box center [441, 11] width 13 height 13
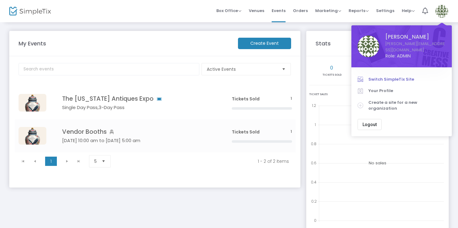
click at [376, 76] on span "Switch SimpleTix Site" at bounding box center [406, 79] width 77 height 6
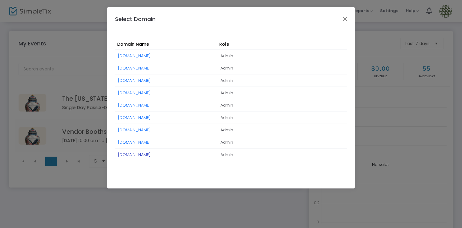
click at [151, 153] on link "[DOMAIN_NAME]" at bounding box center [134, 155] width 32 height 6
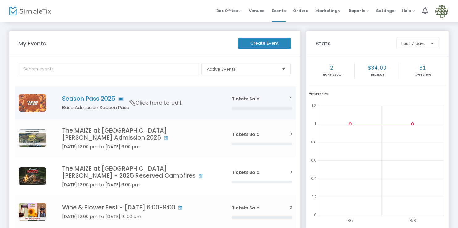
click at [210, 104] on td "Season Pass 2025 Base Admission Season Pass Click here to edit" at bounding box center [137, 102] width 180 height 33
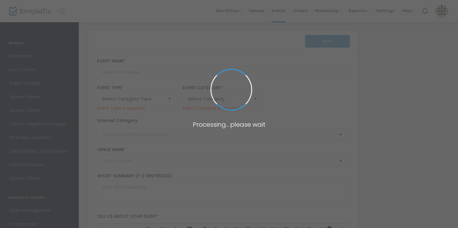
type input "Season Pass 2025"
type textarea "The Season Pass admits one person for Base Admission for the 2025 season. Each …"
checkbox input "true"
type input "Buy Tickets"
type input "The MAiZE at [GEOGRAPHIC_DATA][PERSON_NAME]"
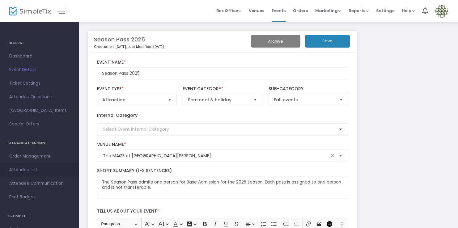
click at [51, 169] on span "Attendee List" at bounding box center [39, 170] width 60 height 8
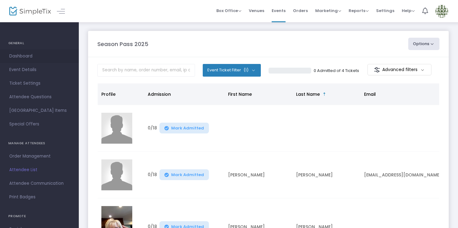
click at [35, 56] on span "Dashboard" at bounding box center [39, 56] width 60 height 8
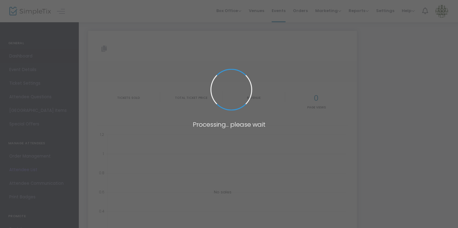
type input "[URL][DOMAIN_NAME]"
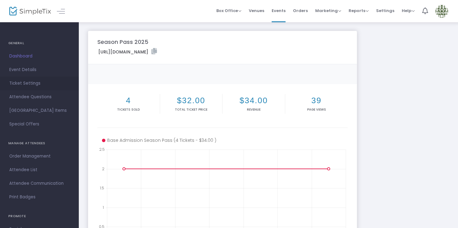
click at [32, 82] on span "Ticket Settings" at bounding box center [39, 83] width 60 height 8
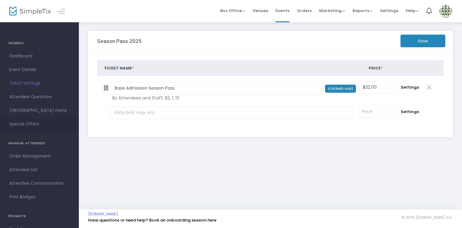
click at [45, 120] on span "Special Offers" at bounding box center [39, 124] width 60 height 8
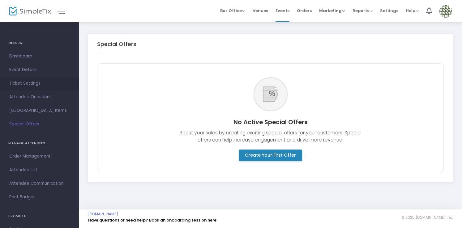
click at [36, 82] on span "Ticket Settings" at bounding box center [39, 83] width 60 height 8
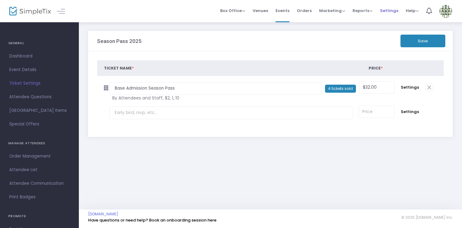
click at [386, 12] on span "Settings" at bounding box center [389, 11] width 18 height 16
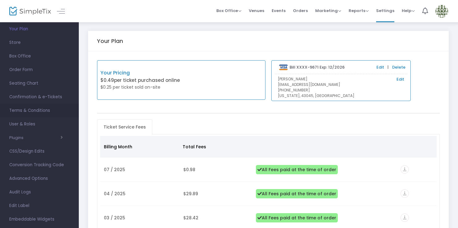
scroll to position [52, 0]
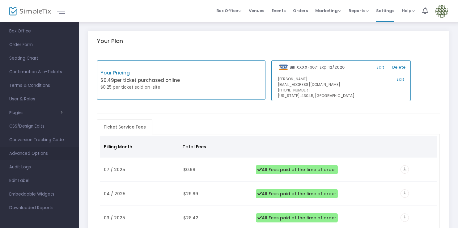
click at [32, 153] on span "Advanced Options" at bounding box center [39, 154] width 60 height 8
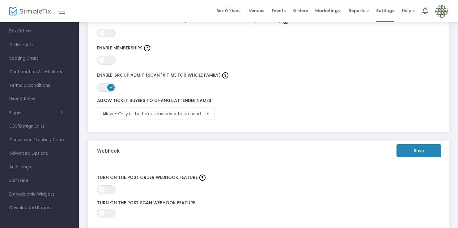
scroll to position [178, 0]
click at [197, 111] on span "Allow - Only if the ticket has never been used" at bounding box center [151, 113] width 99 height 6
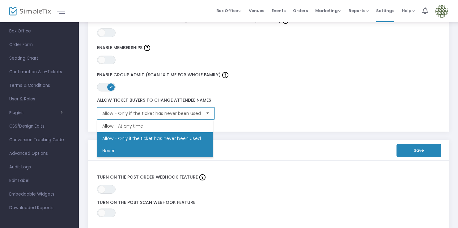
click at [180, 147] on li "Never" at bounding box center [155, 151] width 116 height 12
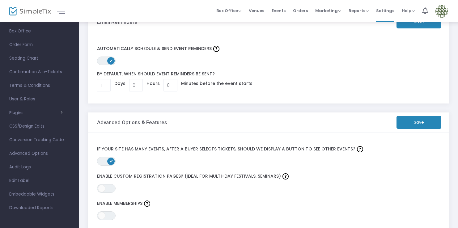
scroll to position [0, 0]
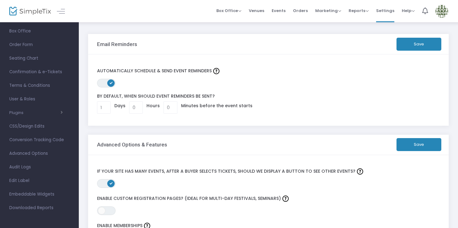
click at [407, 45] on button "Save" at bounding box center [419, 44] width 45 height 13
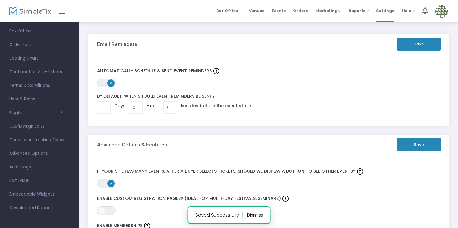
click at [407, 45] on button "Save" at bounding box center [419, 44] width 45 height 13
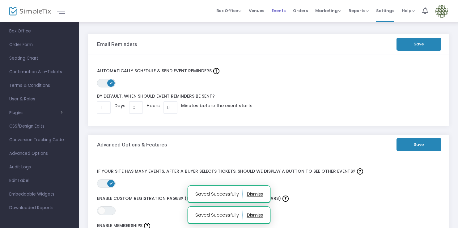
click at [283, 12] on span "Events" at bounding box center [279, 11] width 14 height 16
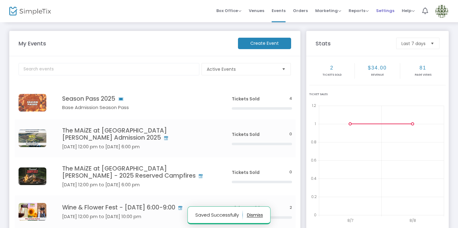
click at [385, 11] on span "Settings" at bounding box center [385, 11] width 18 height 16
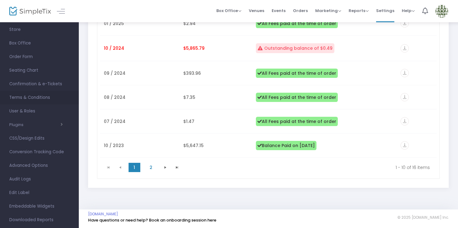
scroll to position [52, 0]
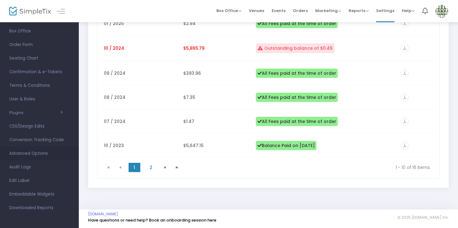
click at [27, 155] on span "Advanced Options" at bounding box center [39, 154] width 60 height 8
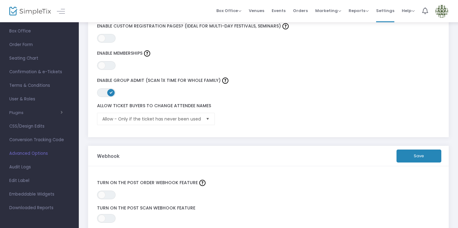
scroll to position [154, 0]
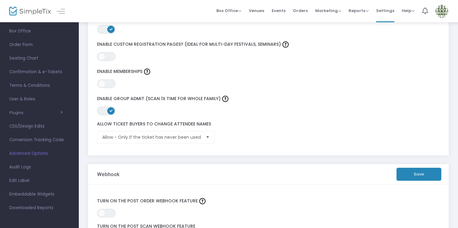
click at [204, 137] on span "Select" at bounding box center [207, 137] width 10 height 10
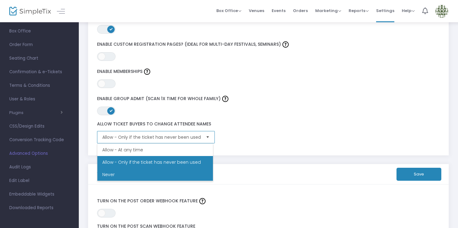
click at [177, 175] on li "Never" at bounding box center [155, 174] width 116 height 12
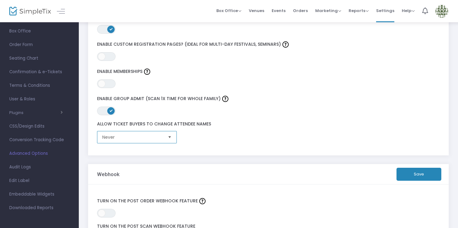
scroll to position [0, 0]
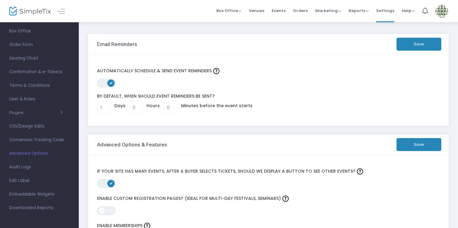
click at [423, 46] on button "Save" at bounding box center [419, 44] width 45 height 13
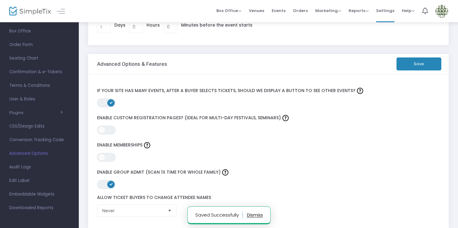
scroll to position [41, 0]
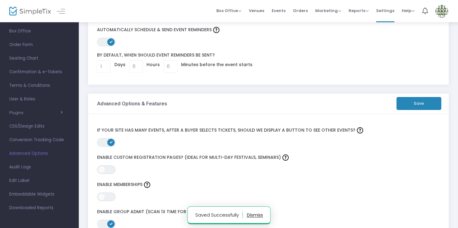
click at [406, 108] on button "Save" at bounding box center [419, 103] width 45 height 13
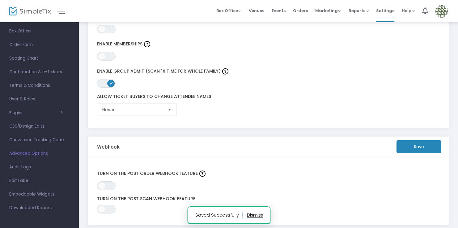
scroll to position [198, 0]
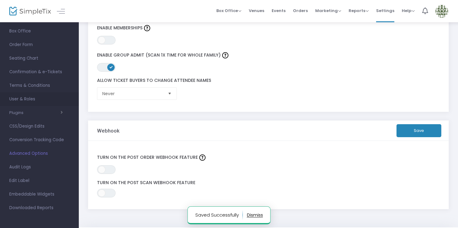
click at [26, 98] on span "User & Roles" at bounding box center [39, 99] width 60 height 8
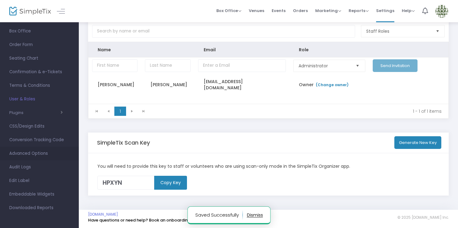
click at [32, 153] on span "Advanced Options" at bounding box center [39, 154] width 60 height 8
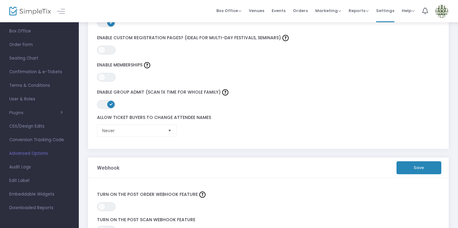
scroll to position [161, 0]
click at [302, 9] on span "Orders" at bounding box center [300, 11] width 15 height 16
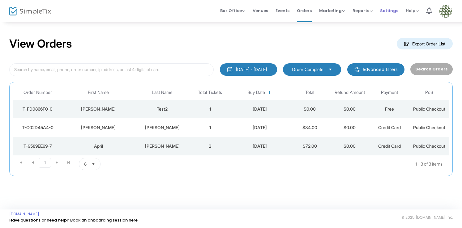
click at [391, 10] on span "Settings" at bounding box center [389, 11] width 18 height 16
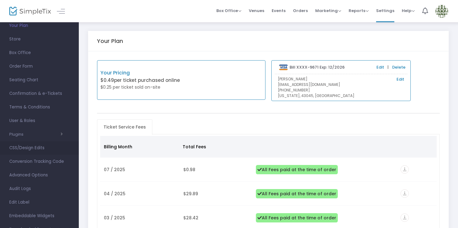
scroll to position [52, 0]
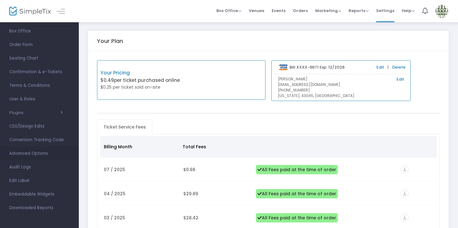
click at [42, 155] on span "Advanced Options" at bounding box center [39, 154] width 60 height 8
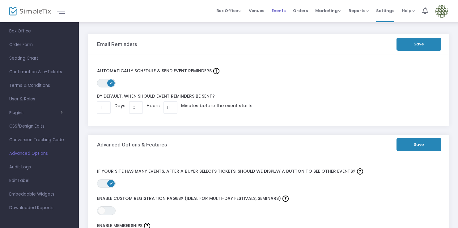
click at [281, 11] on span "Events" at bounding box center [279, 11] width 14 height 16
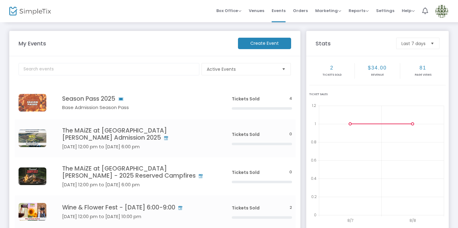
click at [441, 11] on img at bounding box center [441, 11] width 13 height 13
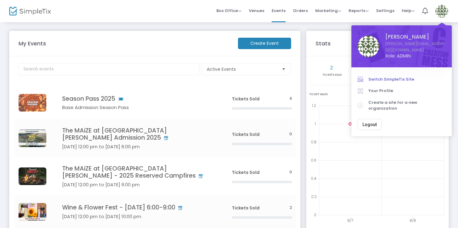
click at [382, 76] on span "Switch SimpleTix Site" at bounding box center [406, 79] width 77 height 6
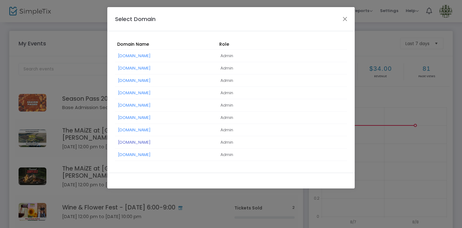
click at [151, 143] on link "[DOMAIN_NAME]" at bounding box center [134, 142] width 32 height 6
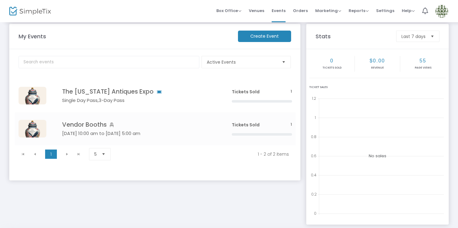
scroll to position [33, 0]
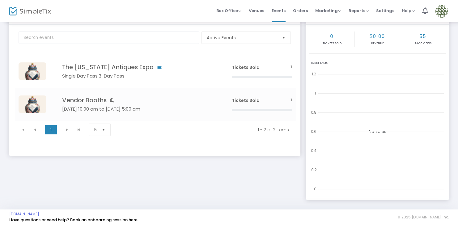
click at [39, 216] on link "[DOMAIN_NAME]" at bounding box center [24, 214] width 30 height 5
click at [153, 105] on span "Click here to edit" at bounding box center [156, 104] width 52 height 8
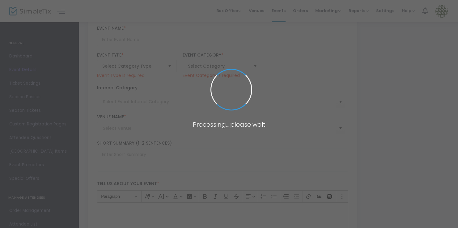
type input "Vendor Booths"
type textarea "Be part of [US_STATE]’s premier, inaugural, winter antiques and artisan event! …"
checkbox input "true"
type input "Buy Tickets"
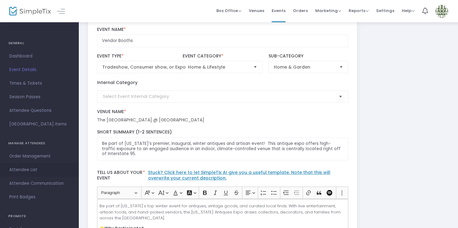
click at [36, 167] on span "Attendee List" at bounding box center [39, 170] width 60 height 8
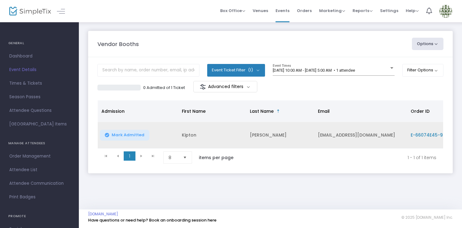
click at [423, 134] on span "E-66074E45-9" at bounding box center [426, 135] width 32 height 6
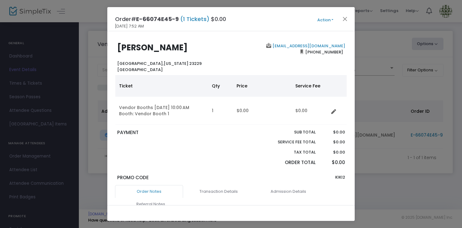
click at [333, 18] on button "Action" at bounding box center [325, 20] width 37 height 7
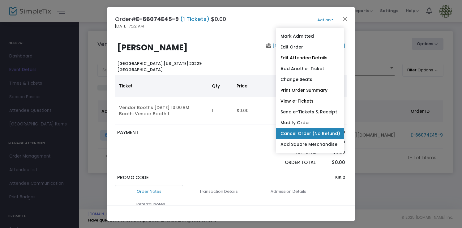
click at [323, 133] on link "Cancel Order (No Refund)" at bounding box center [310, 133] width 68 height 11
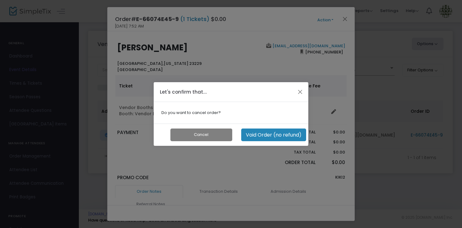
click at [295, 136] on button "Void Order (no refund)" at bounding box center [273, 135] width 65 height 13
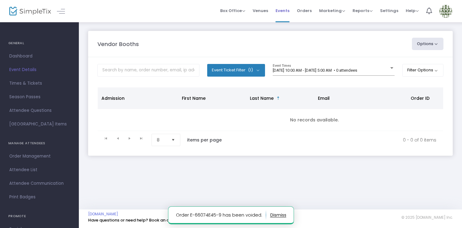
click at [286, 13] on span "Events" at bounding box center [282, 11] width 14 height 16
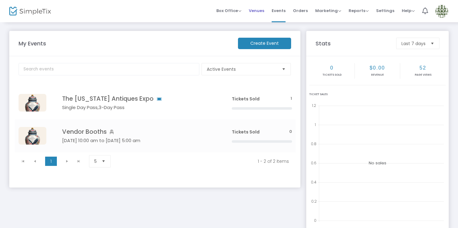
click at [258, 12] on span "Venues" at bounding box center [256, 11] width 15 height 16
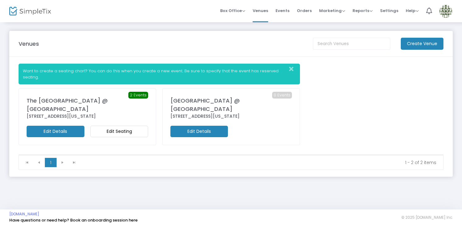
click at [129, 134] on m-button "Edit Seating" at bounding box center [119, 131] width 58 height 11
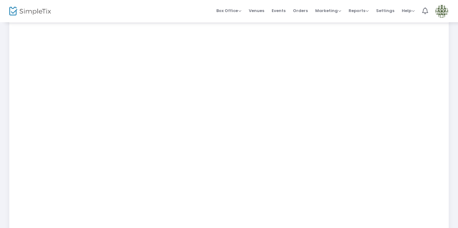
scroll to position [164, 0]
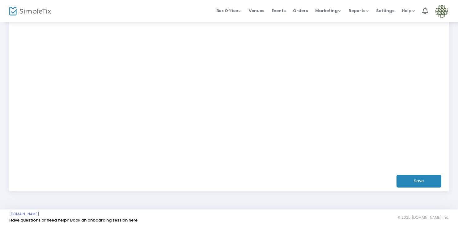
click at [422, 178] on button "Save" at bounding box center [419, 181] width 45 height 13
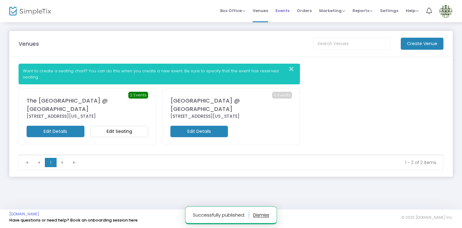
click at [287, 8] on span "Events" at bounding box center [282, 11] width 14 height 16
